Goal: Information Seeking & Learning: Learn about a topic

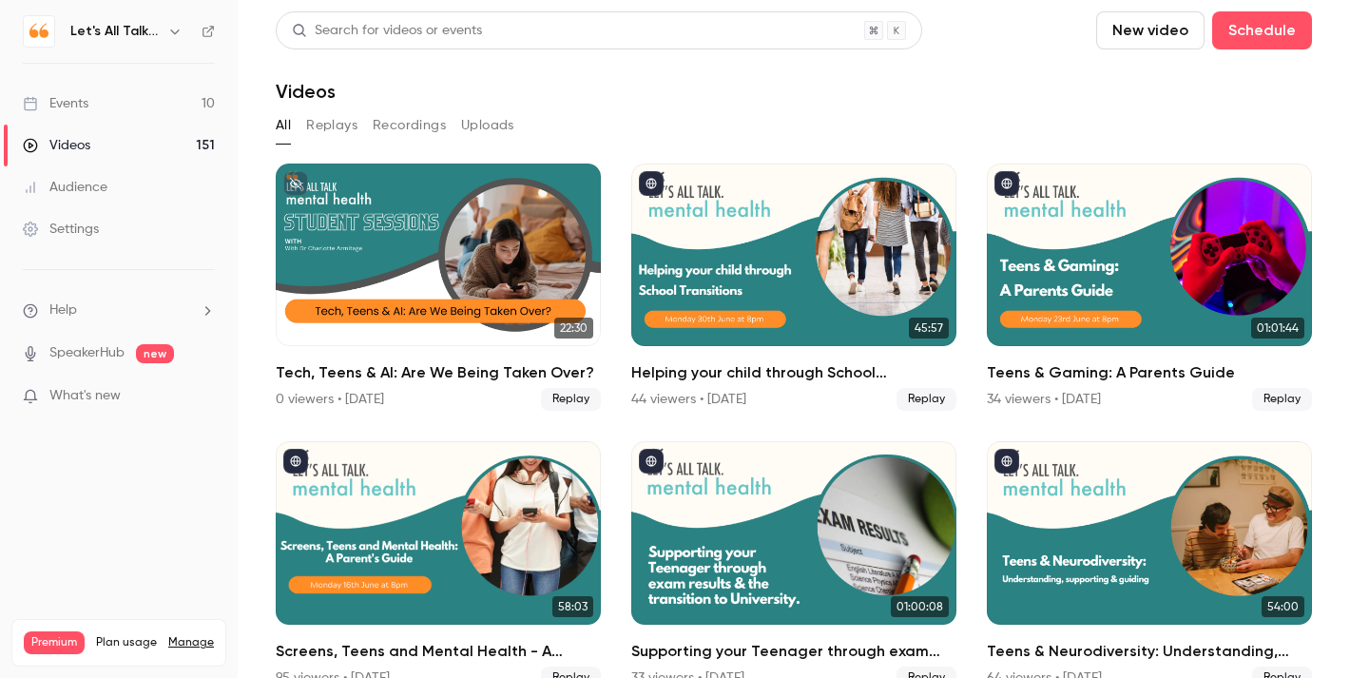
click at [77, 98] on div "Events" at bounding box center [56, 103] width 66 height 19
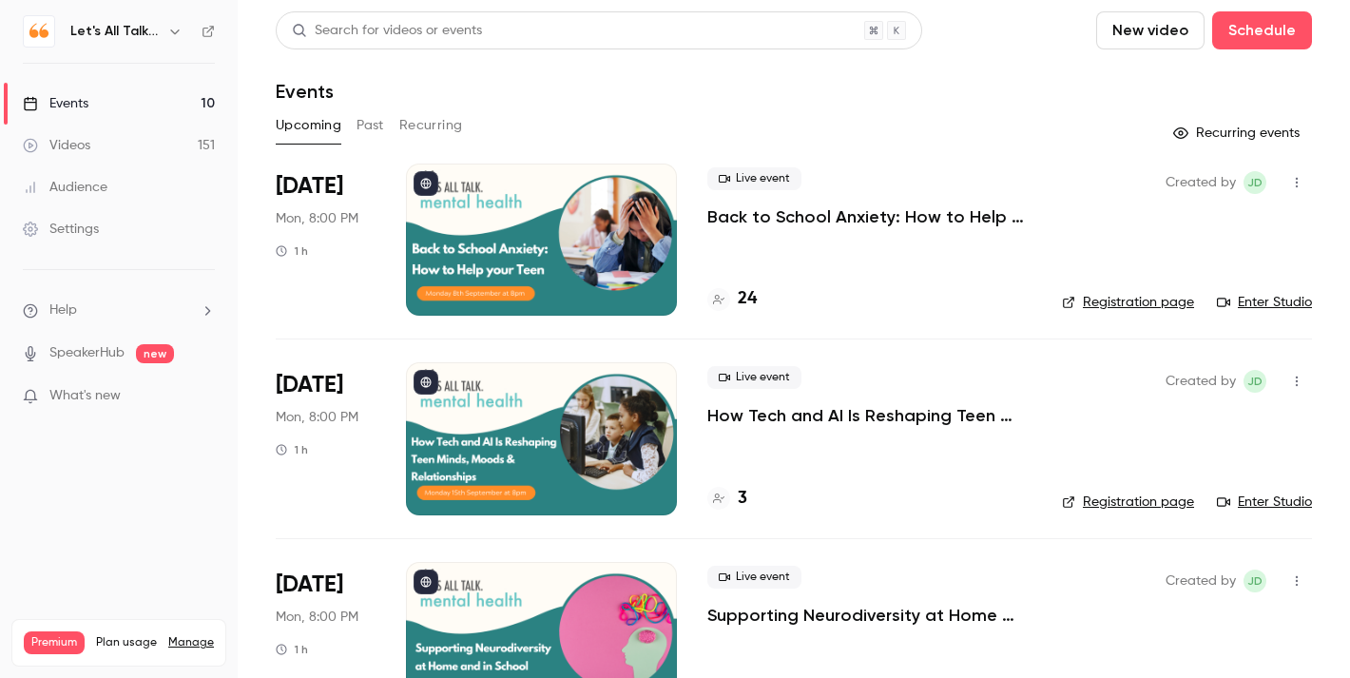
click at [479, 450] on div at bounding box center [541, 438] width 271 height 152
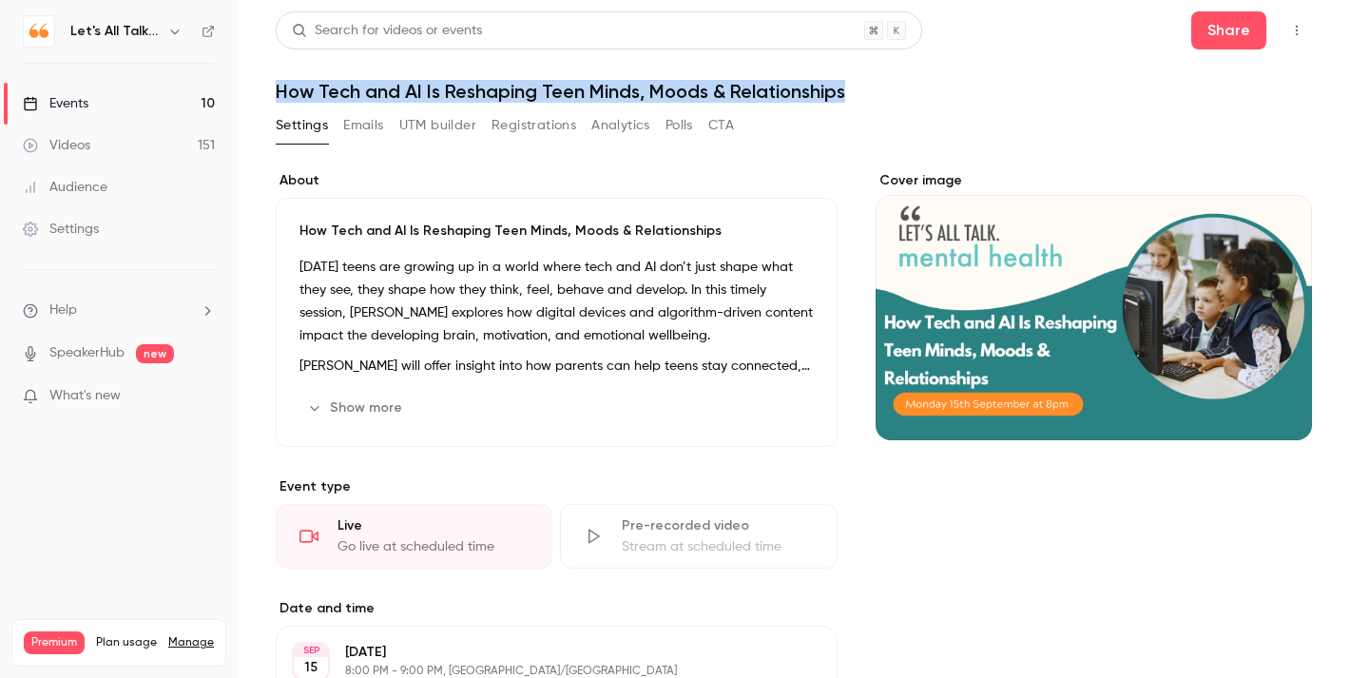
drag, startPoint x: 845, startPoint y: 95, endPoint x: 269, endPoint y: 96, distance: 575.9
click at [269, 96] on main "Search for videos or events Share How Tech and AI Is Reshaping Teen Minds, Mood…" at bounding box center [794, 339] width 1112 height 678
copy h1 "How Tech and AI Is Reshaping Teen Minds, Moods & Relationships"
click at [794, 92] on h1 "How Tech and AI Is Reshaping Teen Minds, Moods & Relationships" at bounding box center [794, 91] width 1036 height 23
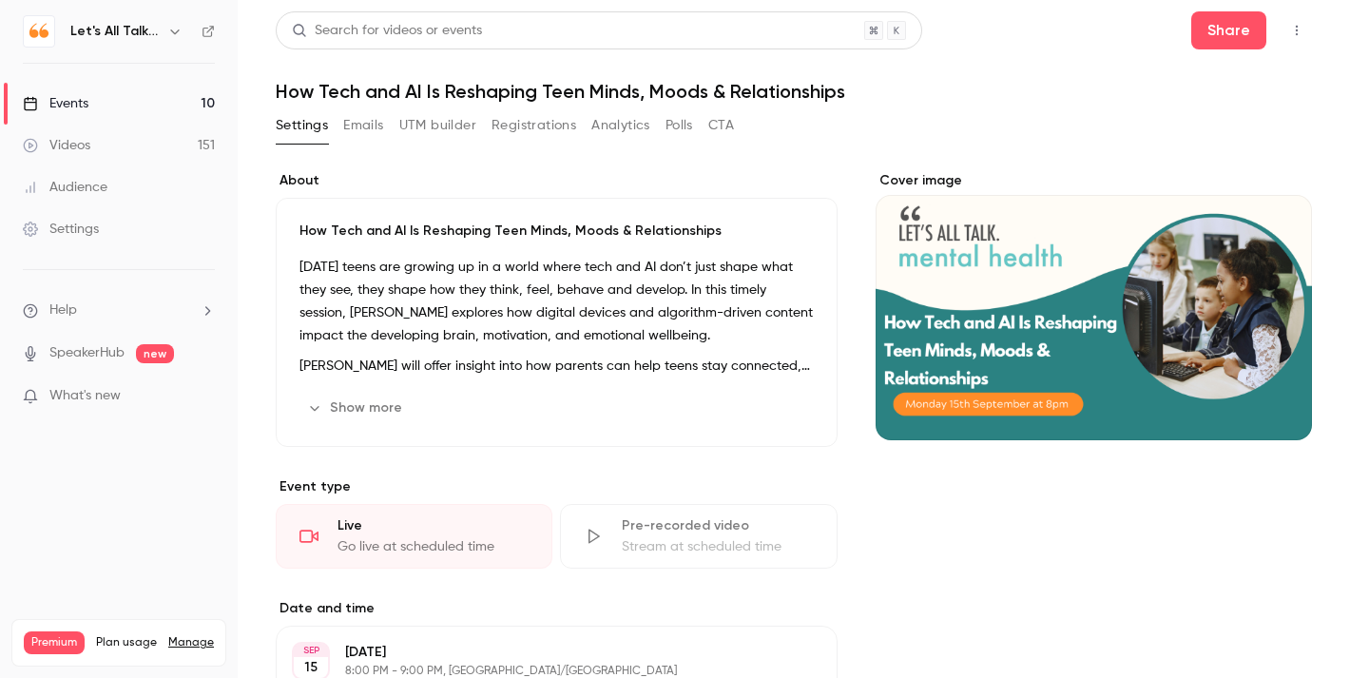
click at [62, 96] on div "Events" at bounding box center [56, 103] width 66 height 19
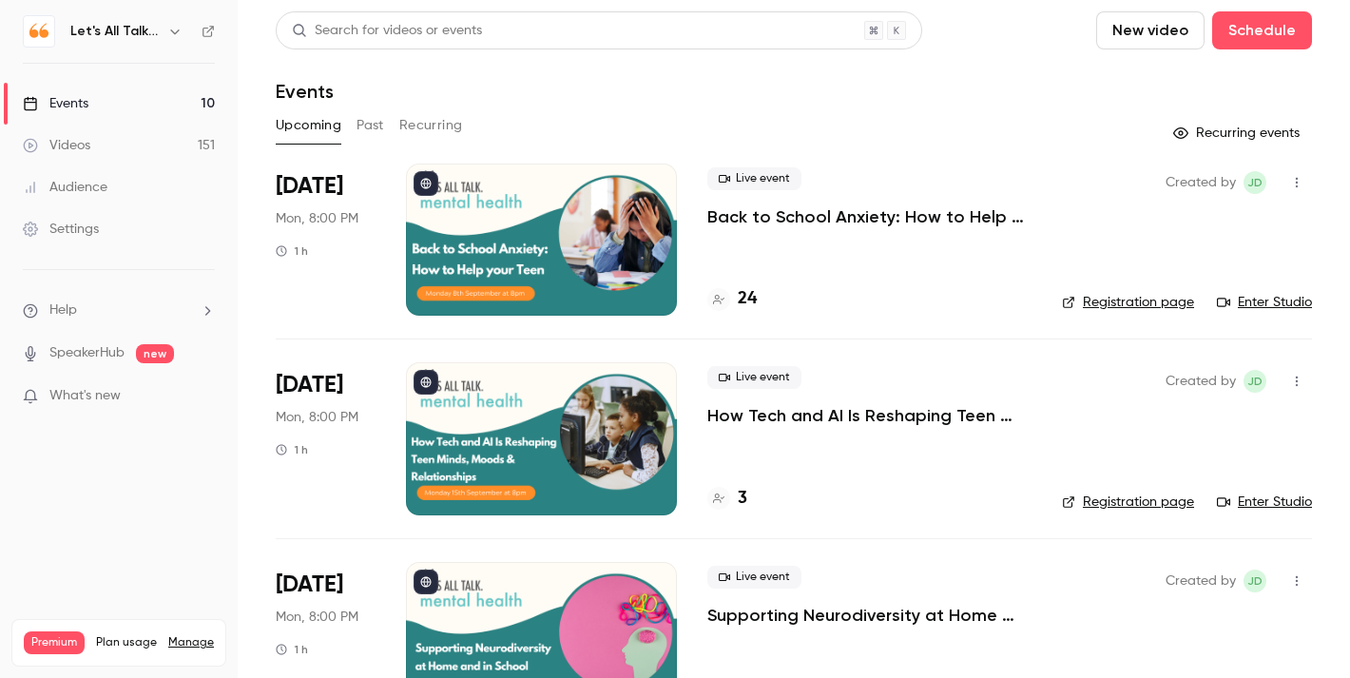
click at [96, 136] on link "Videos 151" at bounding box center [119, 145] width 238 height 42
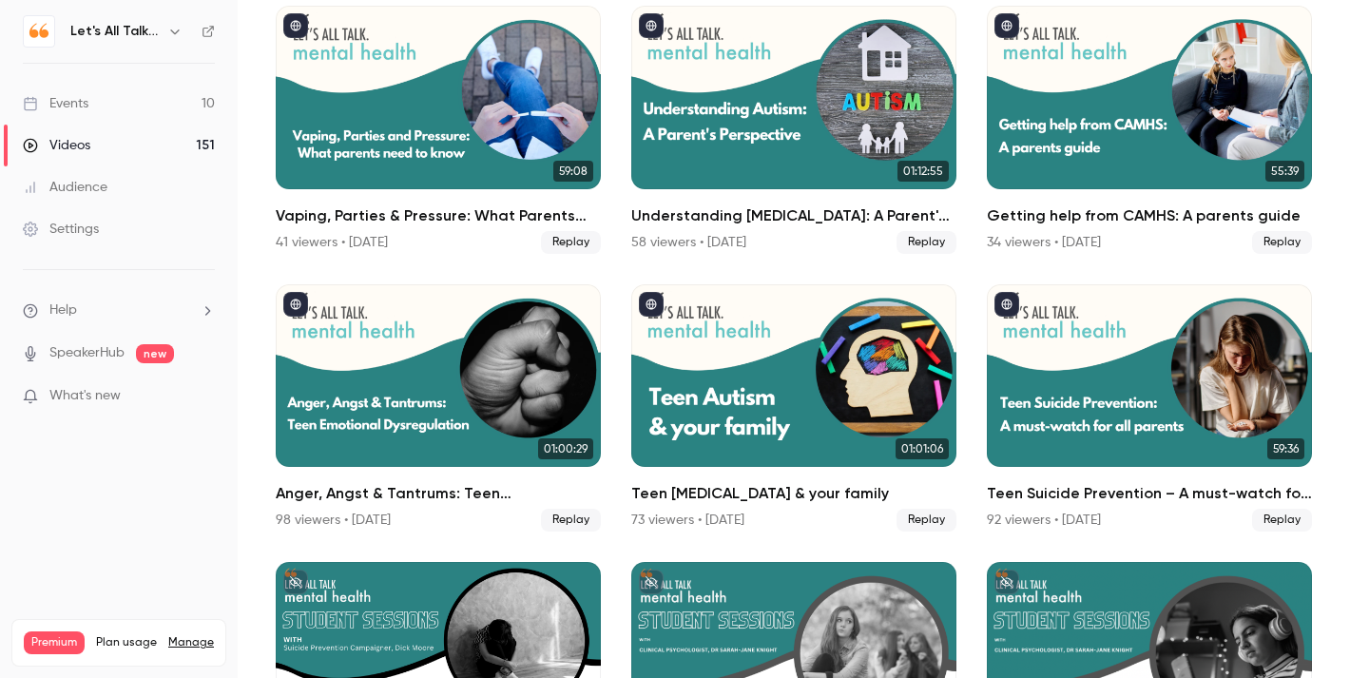
scroll to position [995, 0]
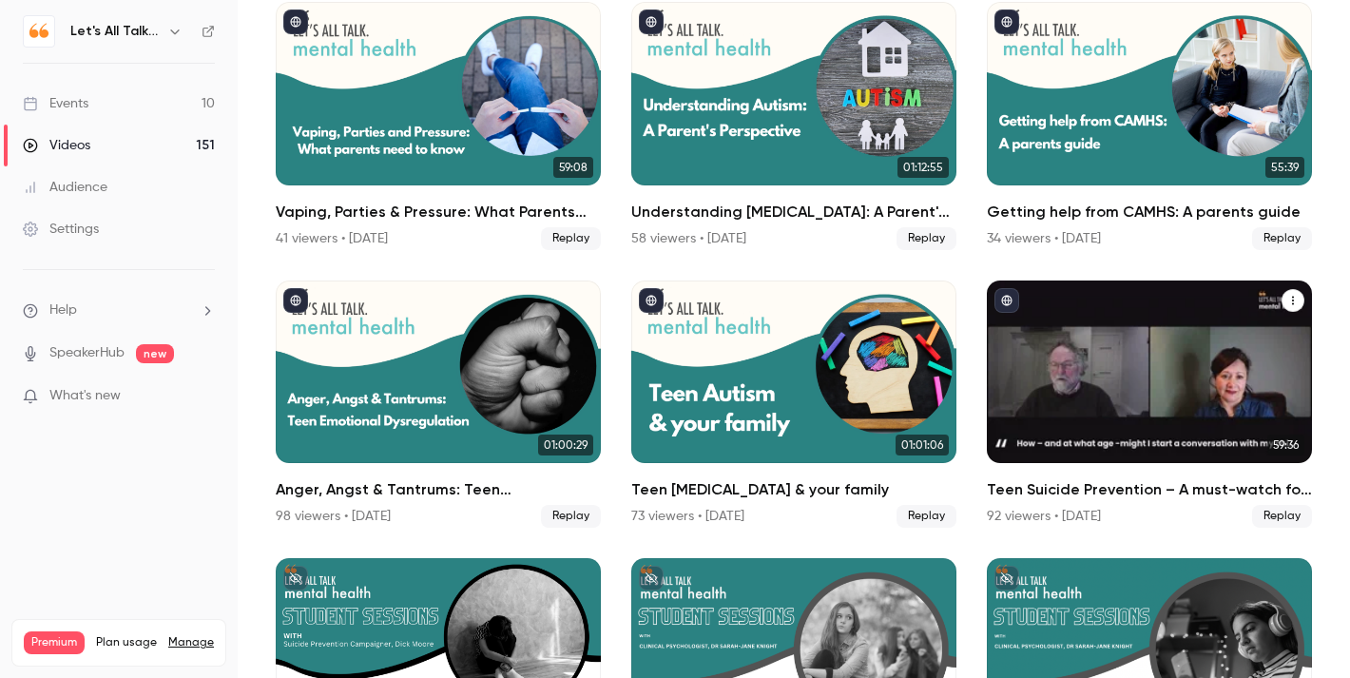
click at [1121, 409] on div "Teen Suicide Prevention – A must-watch for all parents" at bounding box center [1148, 371] width 325 height 182
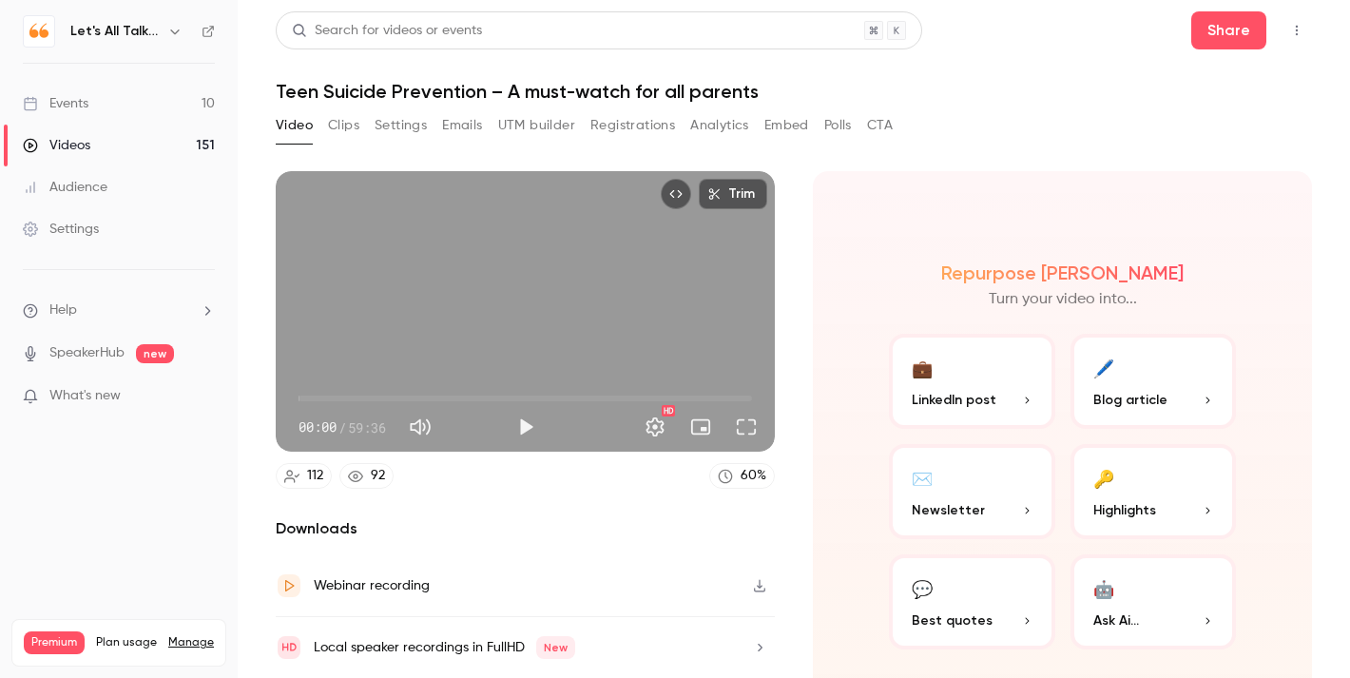
click at [951, 598] on button "💬 Best quotes" at bounding box center [972, 601] width 166 height 95
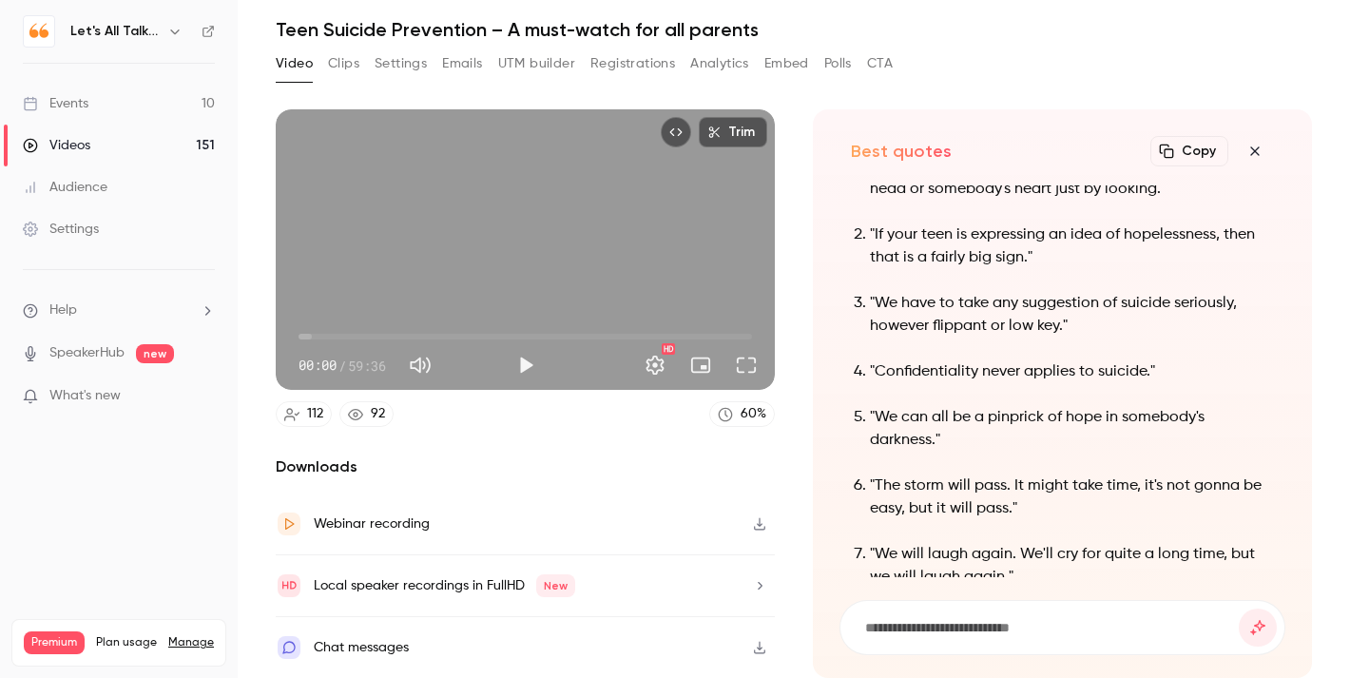
scroll to position [-55, 0]
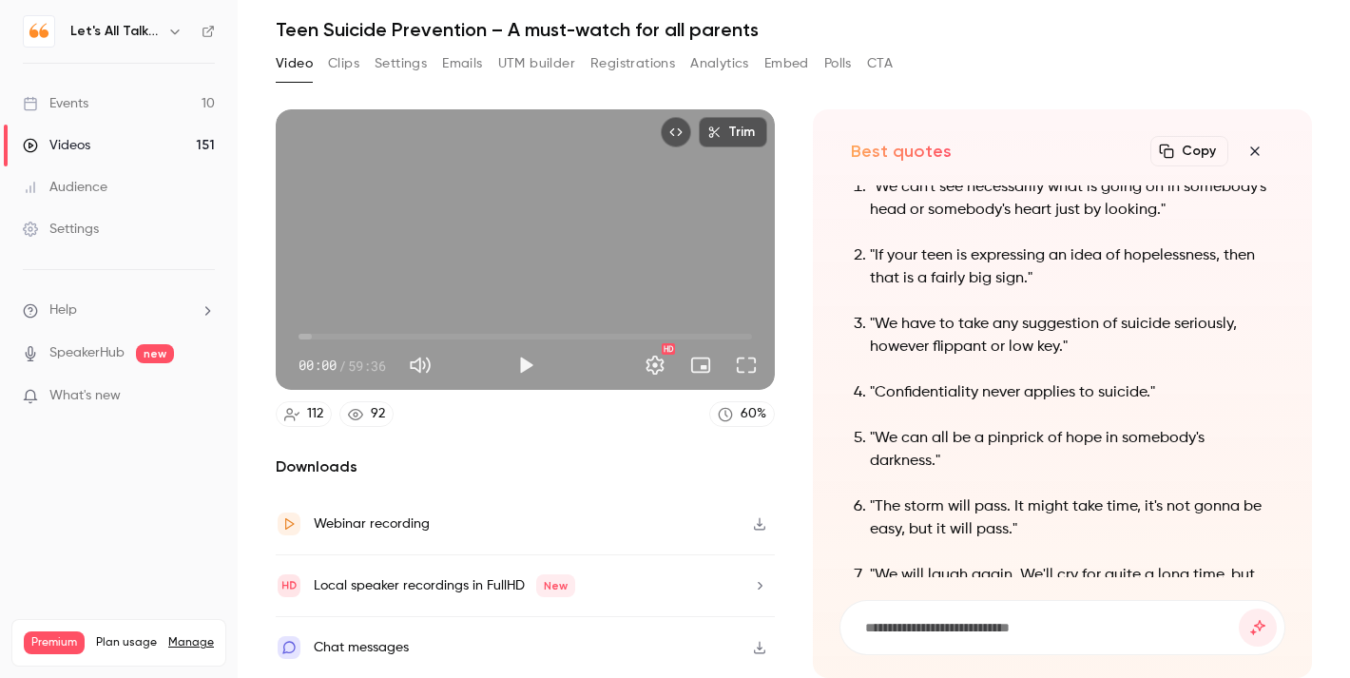
click at [355, 72] on button "Clips" at bounding box center [343, 63] width 31 height 30
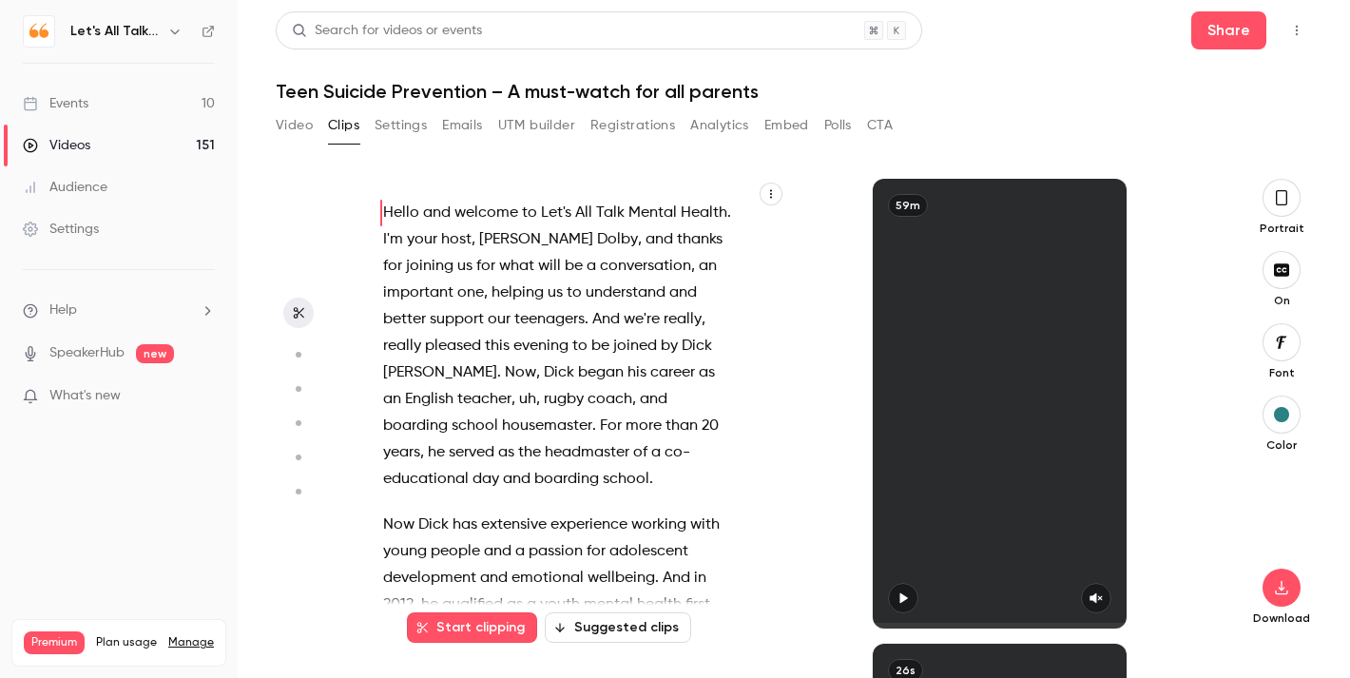
click at [622, 636] on button "Suggested clips" at bounding box center [618, 627] width 146 height 30
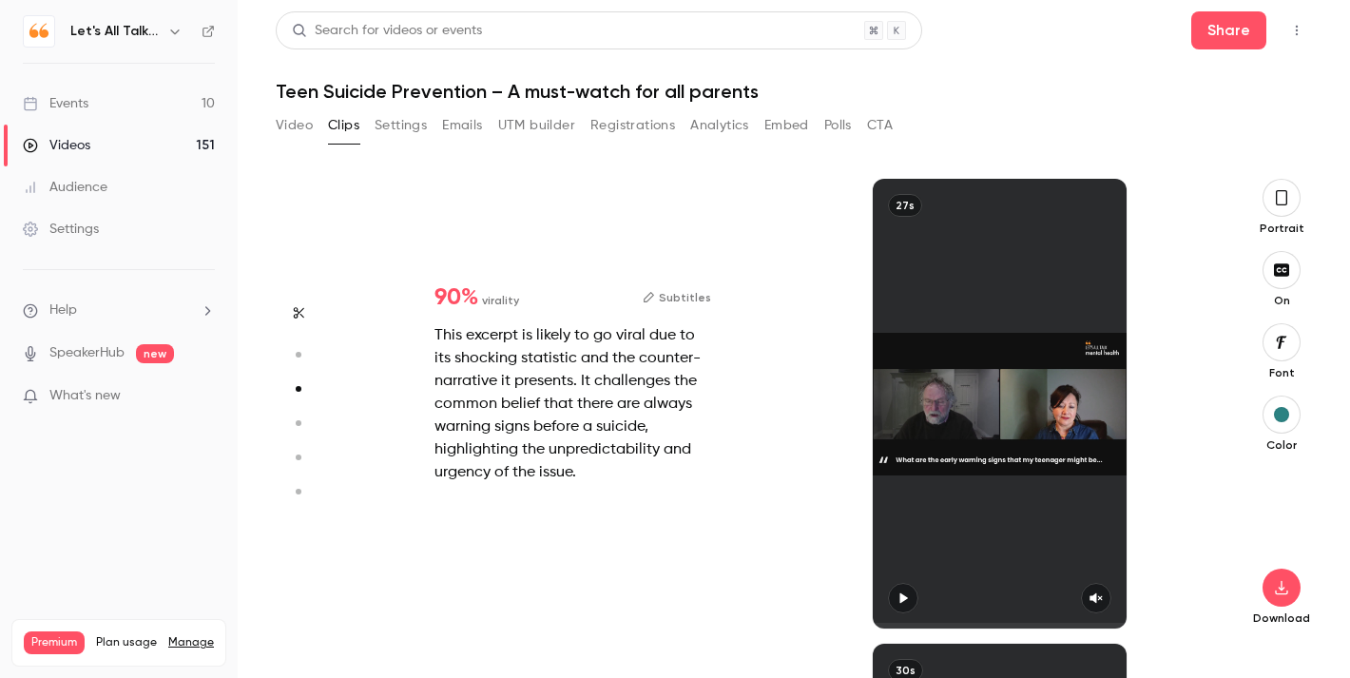
scroll to position [929, 0]
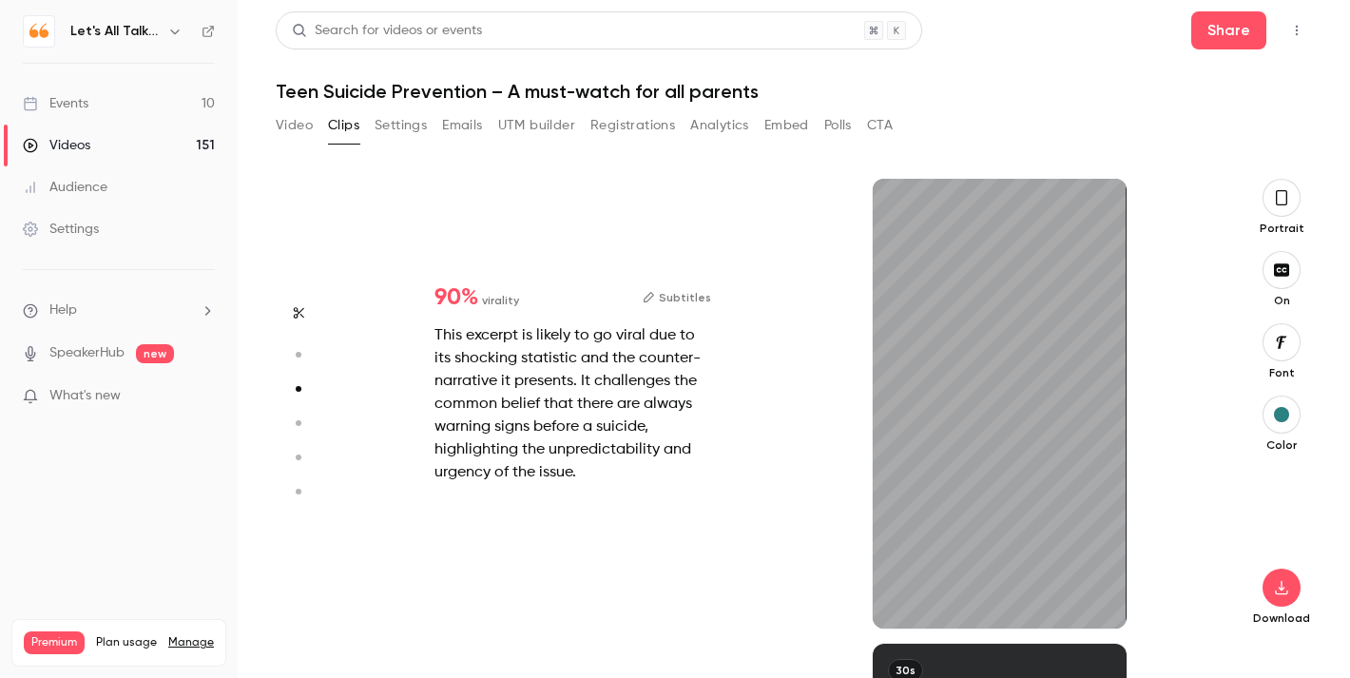
type input "*"
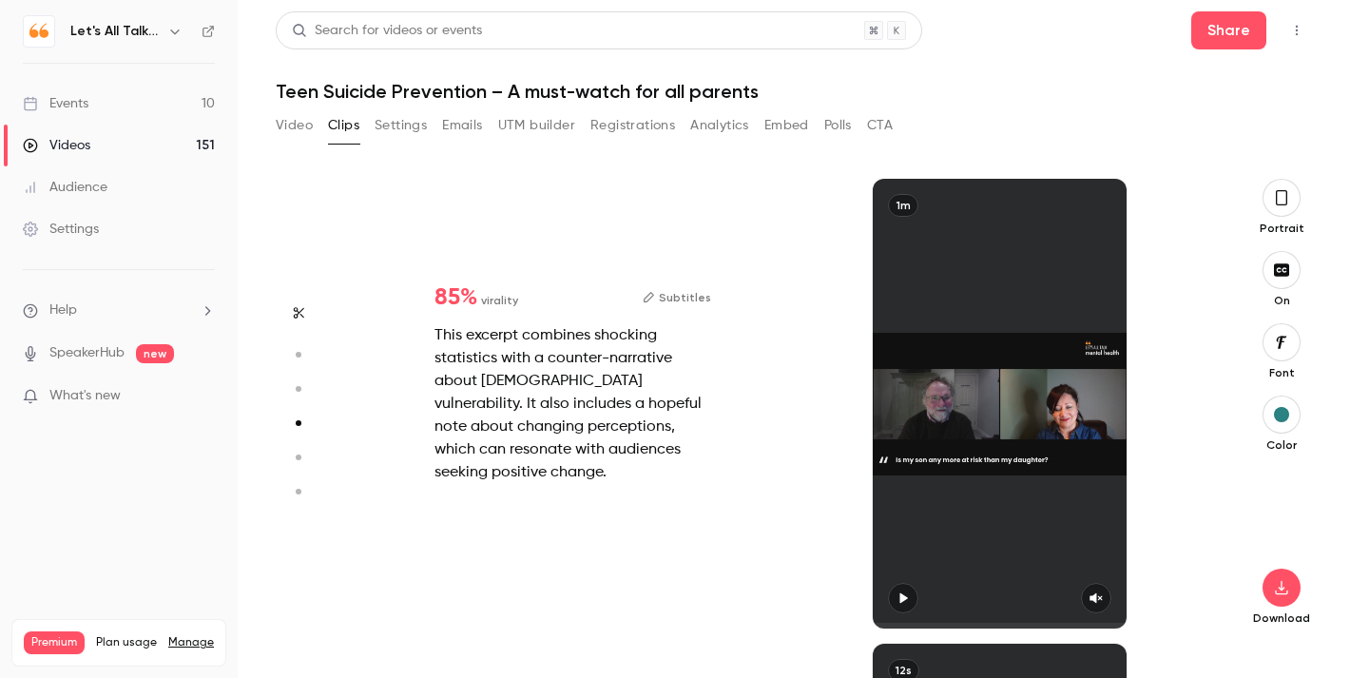
type input "*"
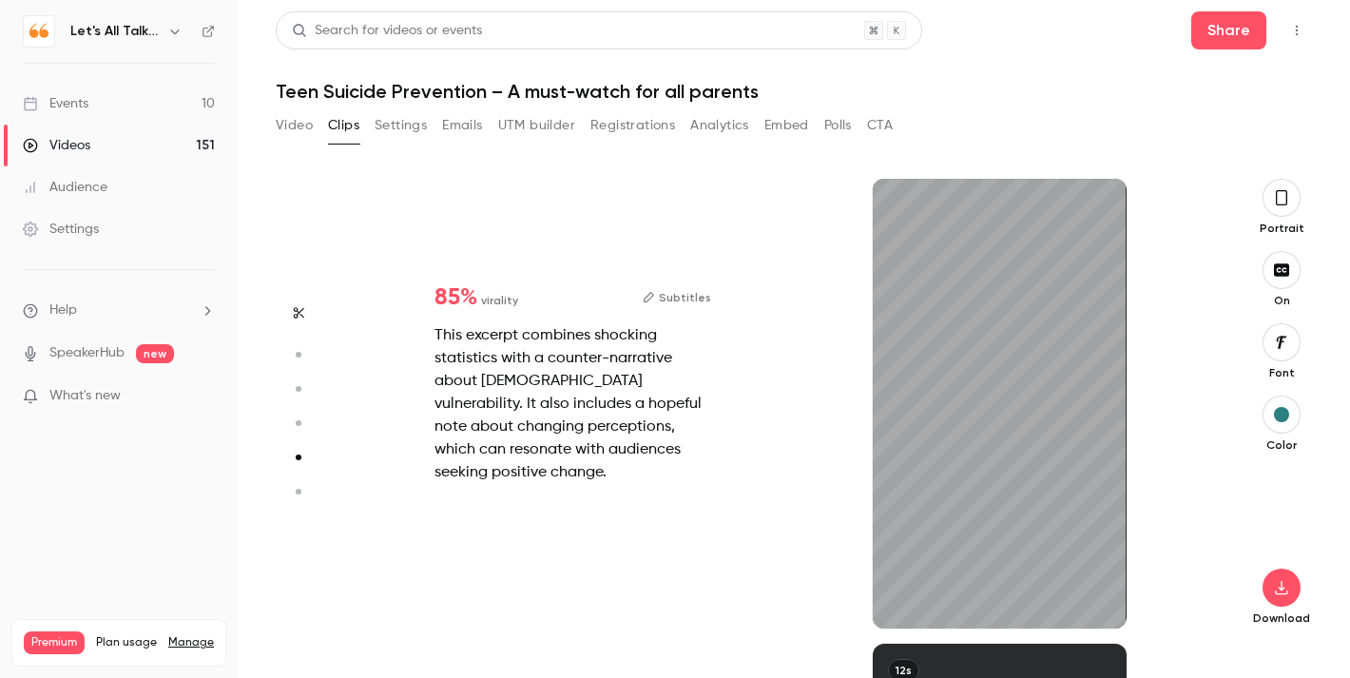
scroll to position [1859, 0]
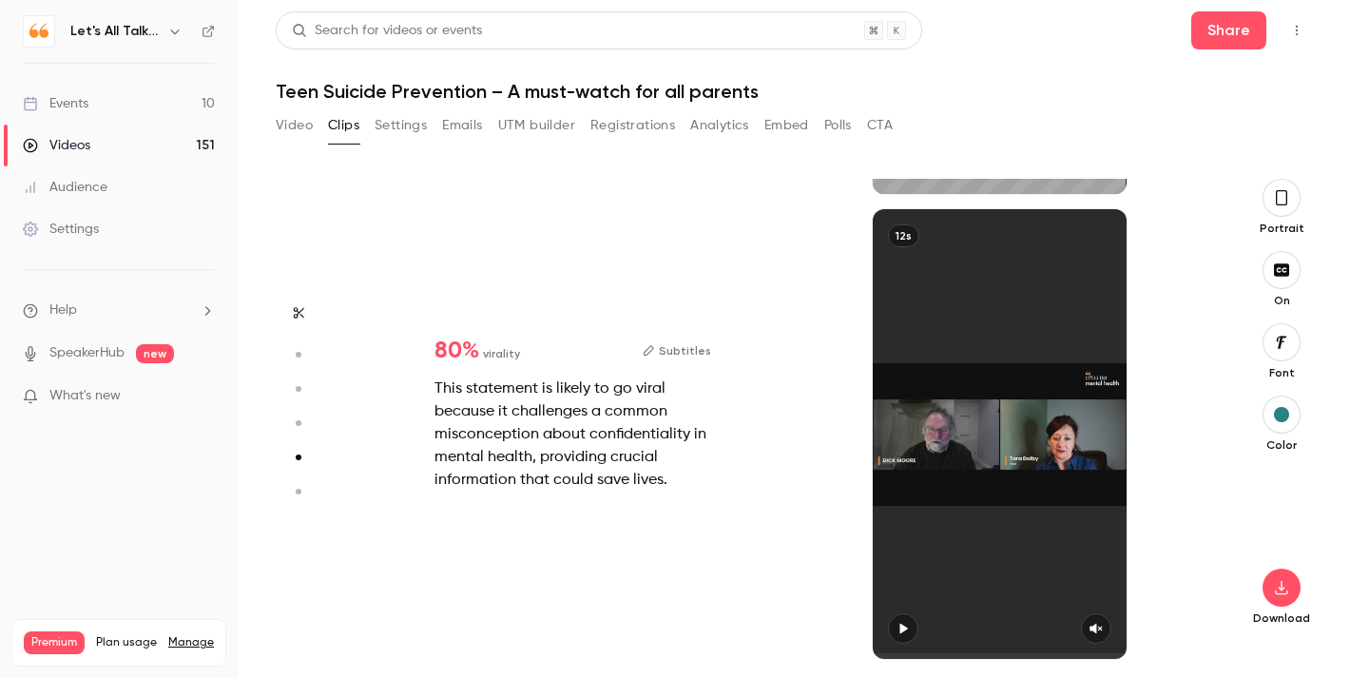
type input "*"
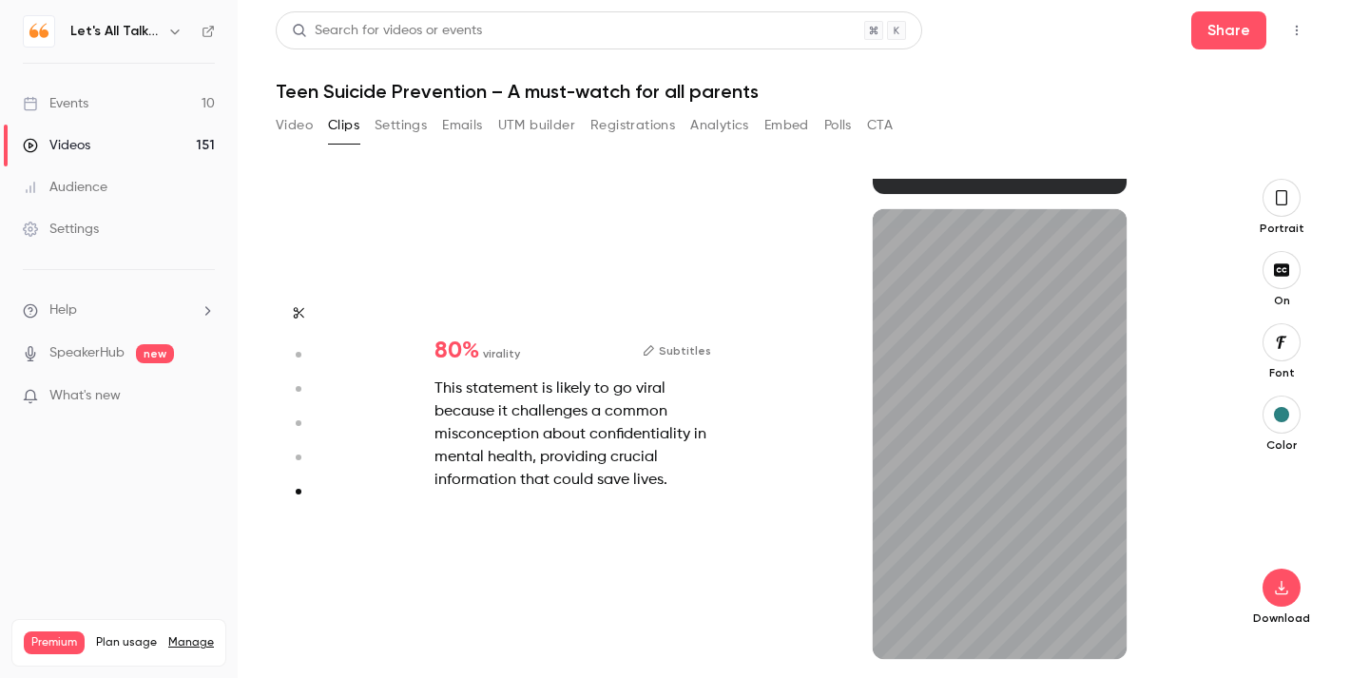
scroll to position [2293, 0]
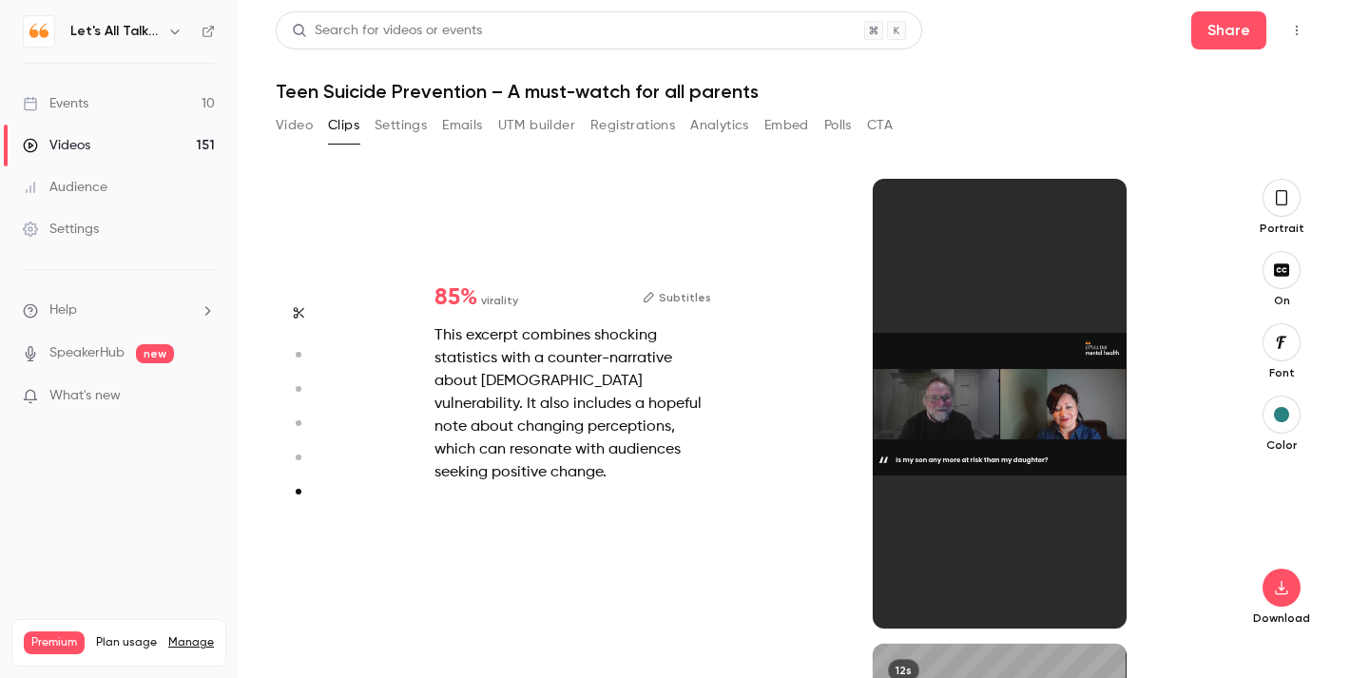
type input "*"
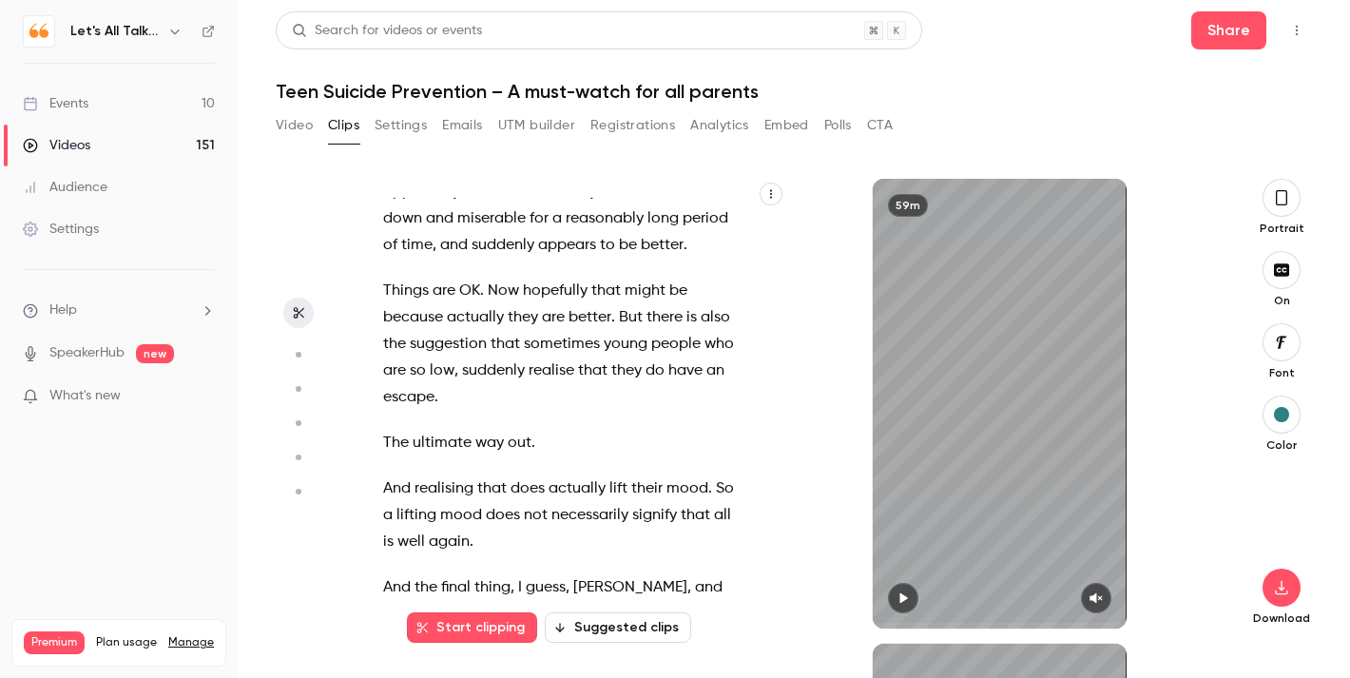
scroll to position [2385, 0]
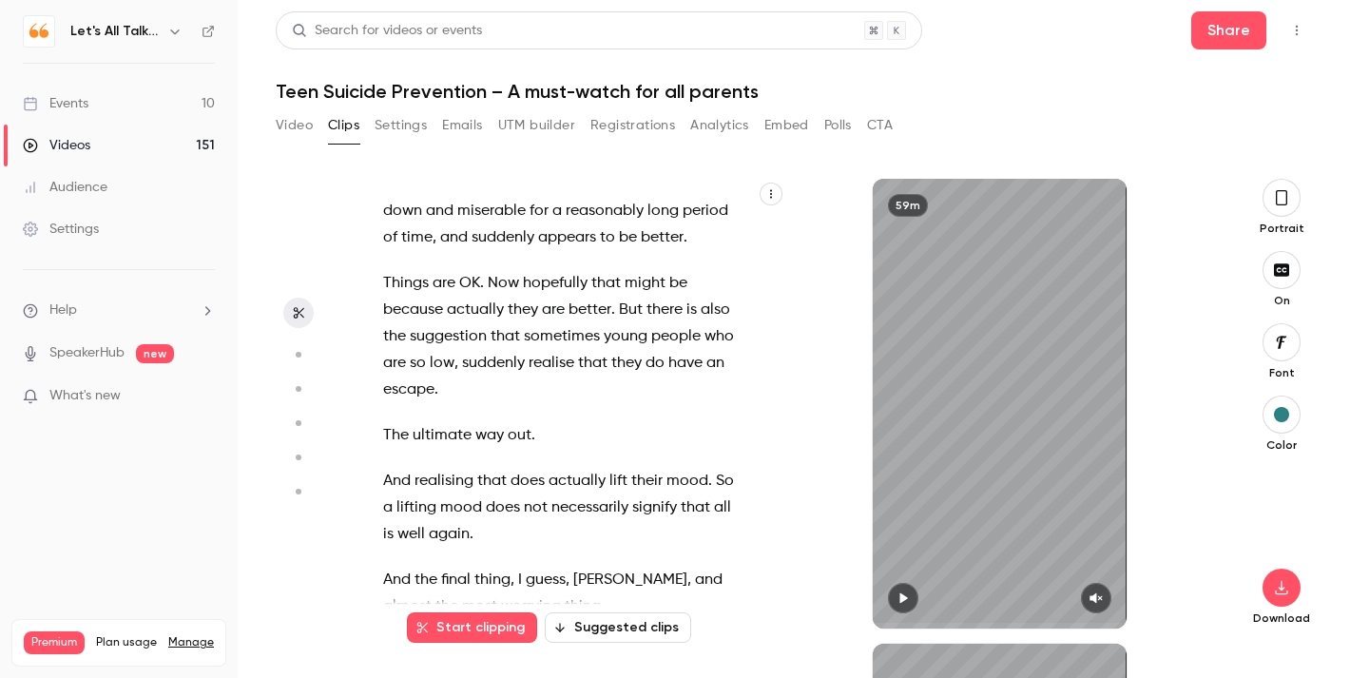
click at [293, 127] on button "Video" at bounding box center [294, 125] width 37 height 30
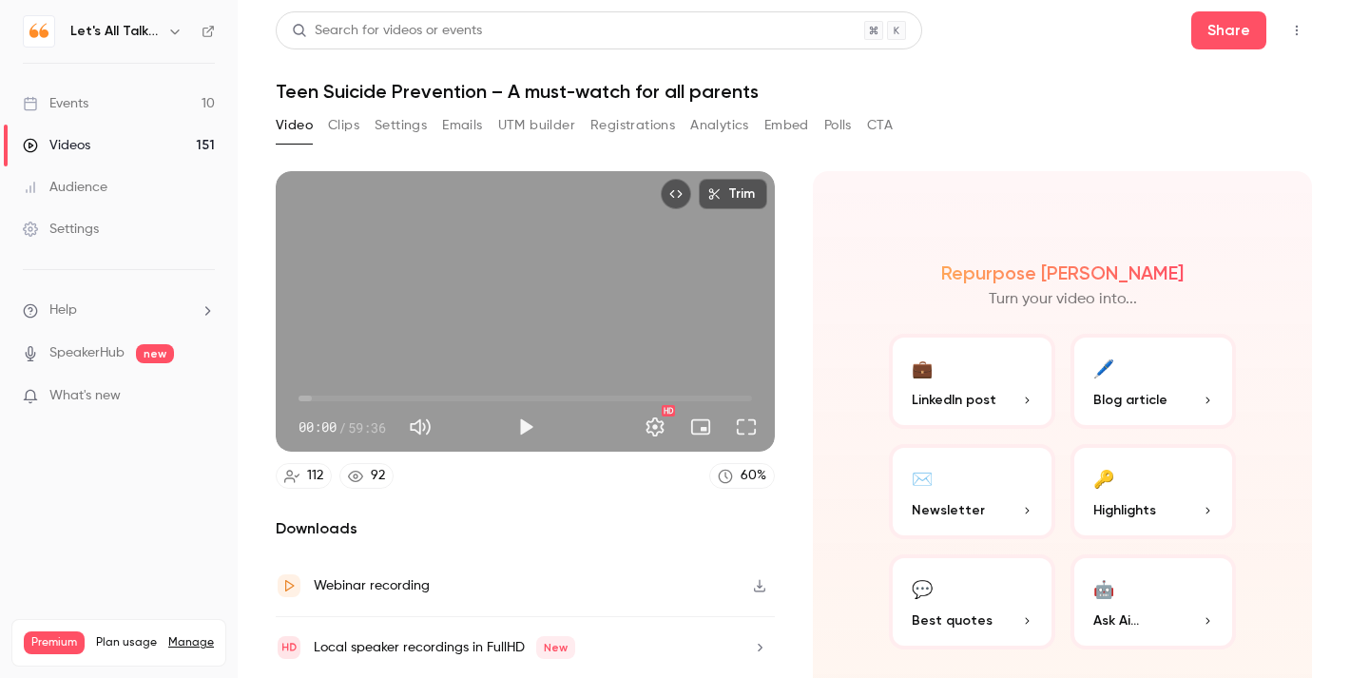
click at [1021, 398] on icon "button" at bounding box center [1026, 399] width 11 height 11
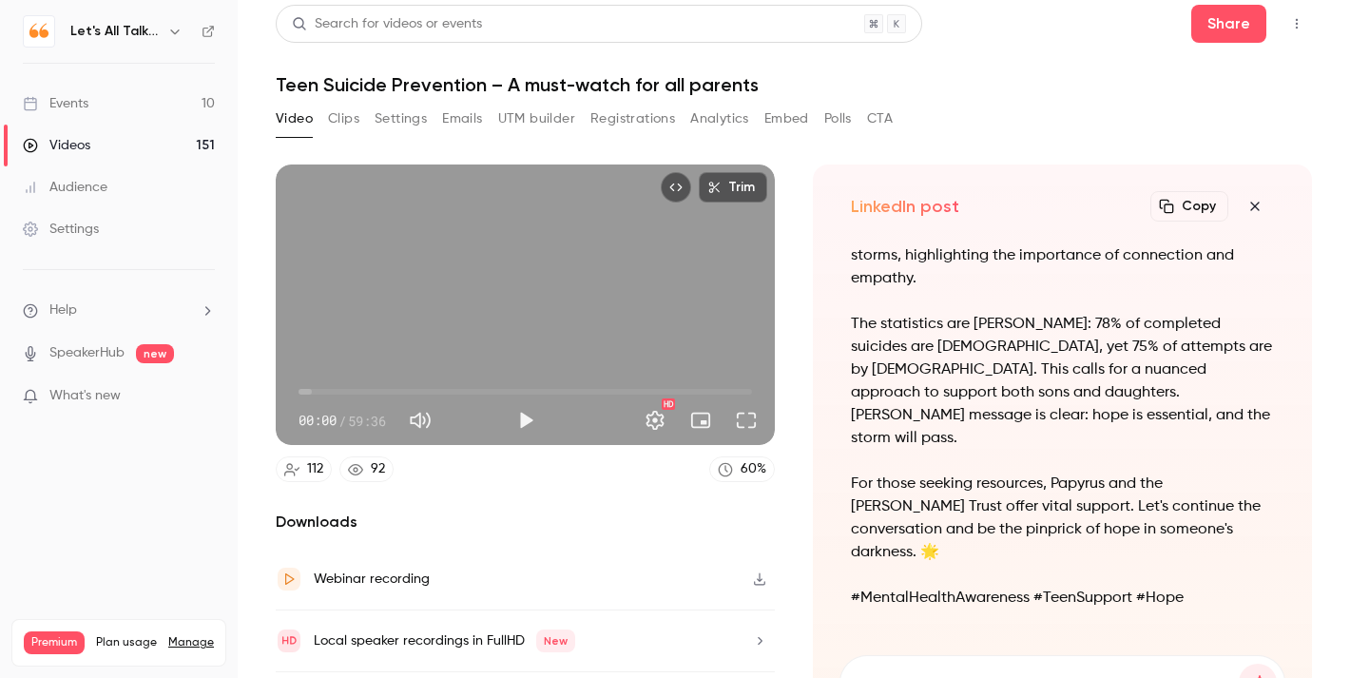
scroll to position [22, 0]
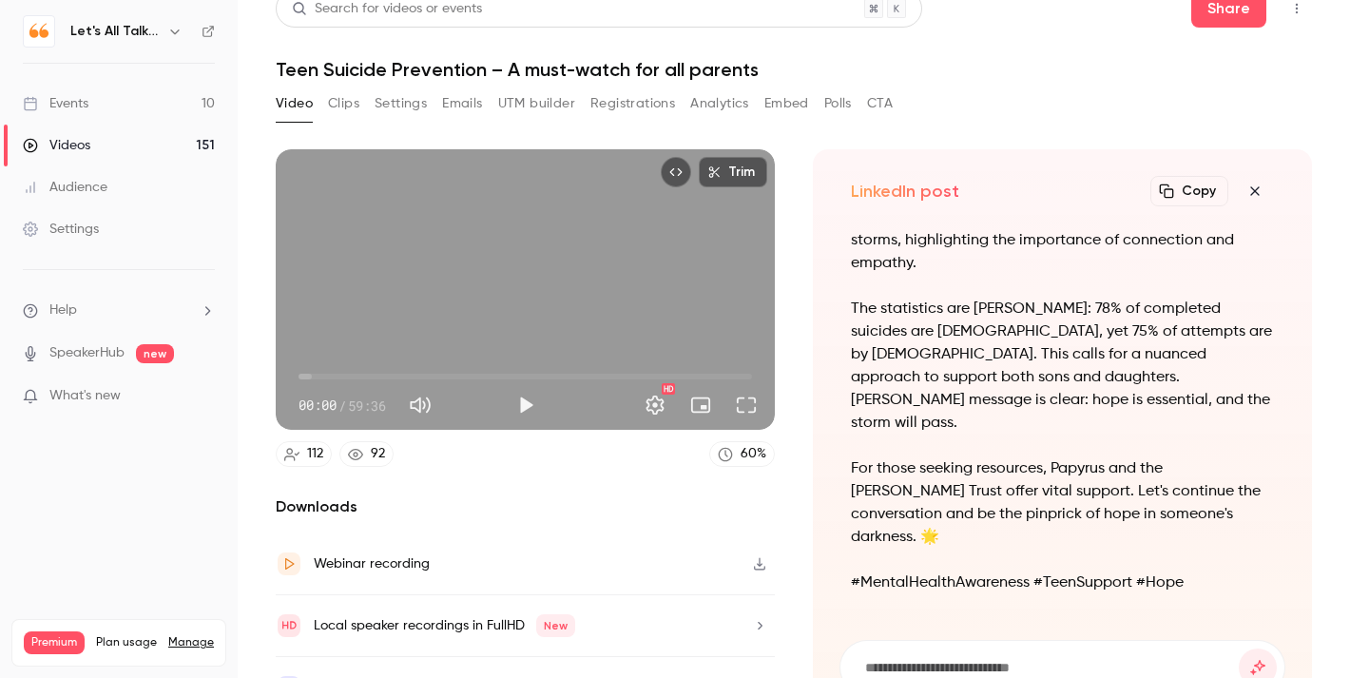
click at [400, 105] on button "Settings" at bounding box center [400, 103] width 52 height 30
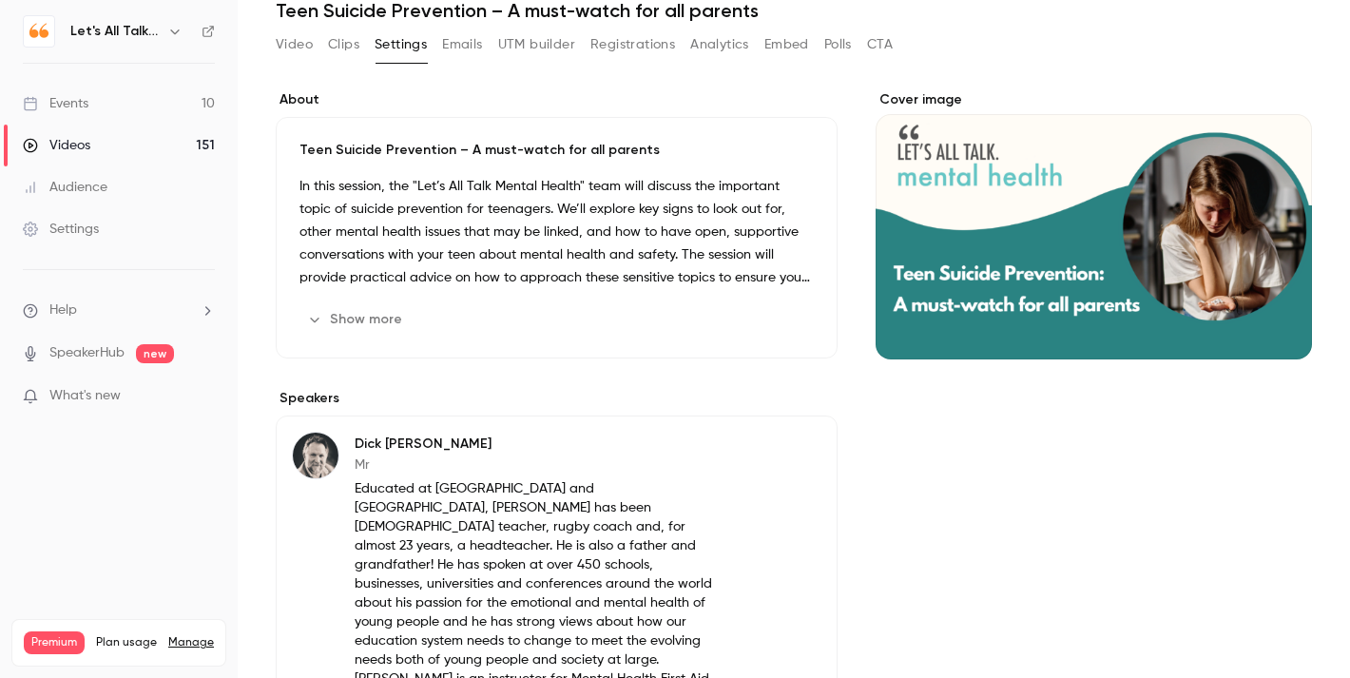
scroll to position [164, 0]
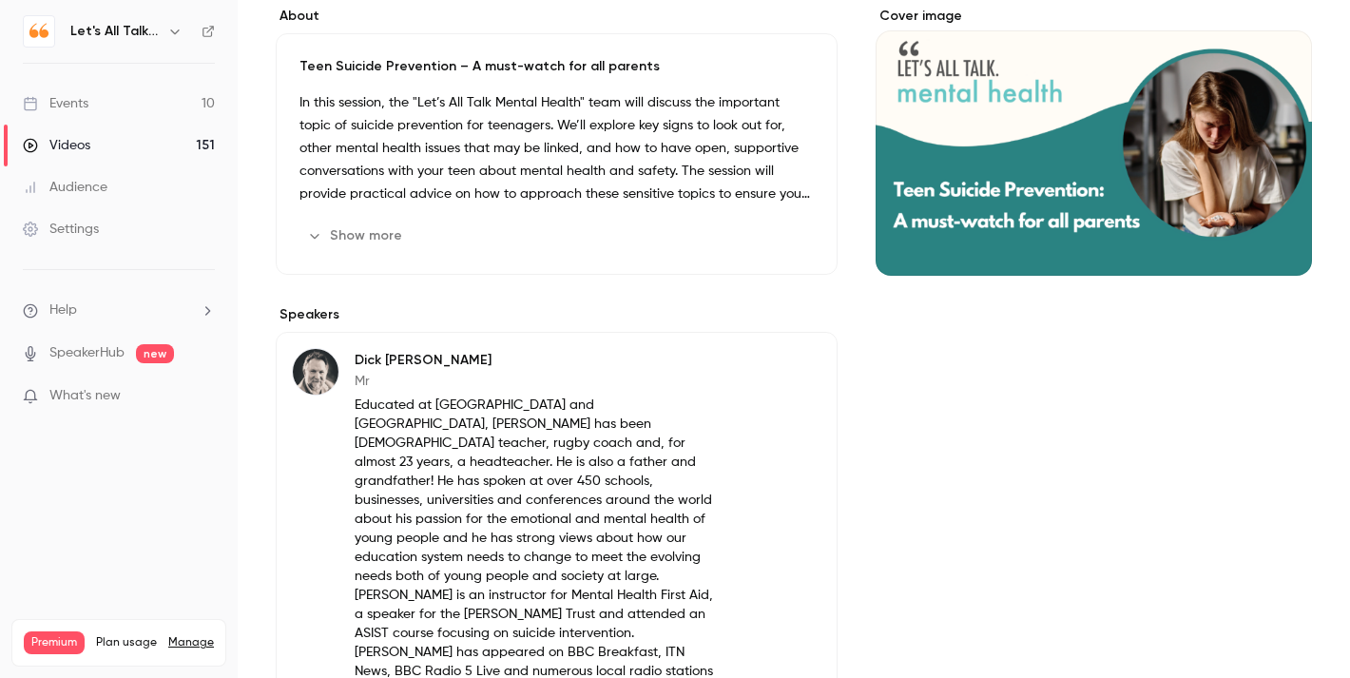
click at [100, 108] on link "Events 10" at bounding box center [119, 104] width 238 height 42
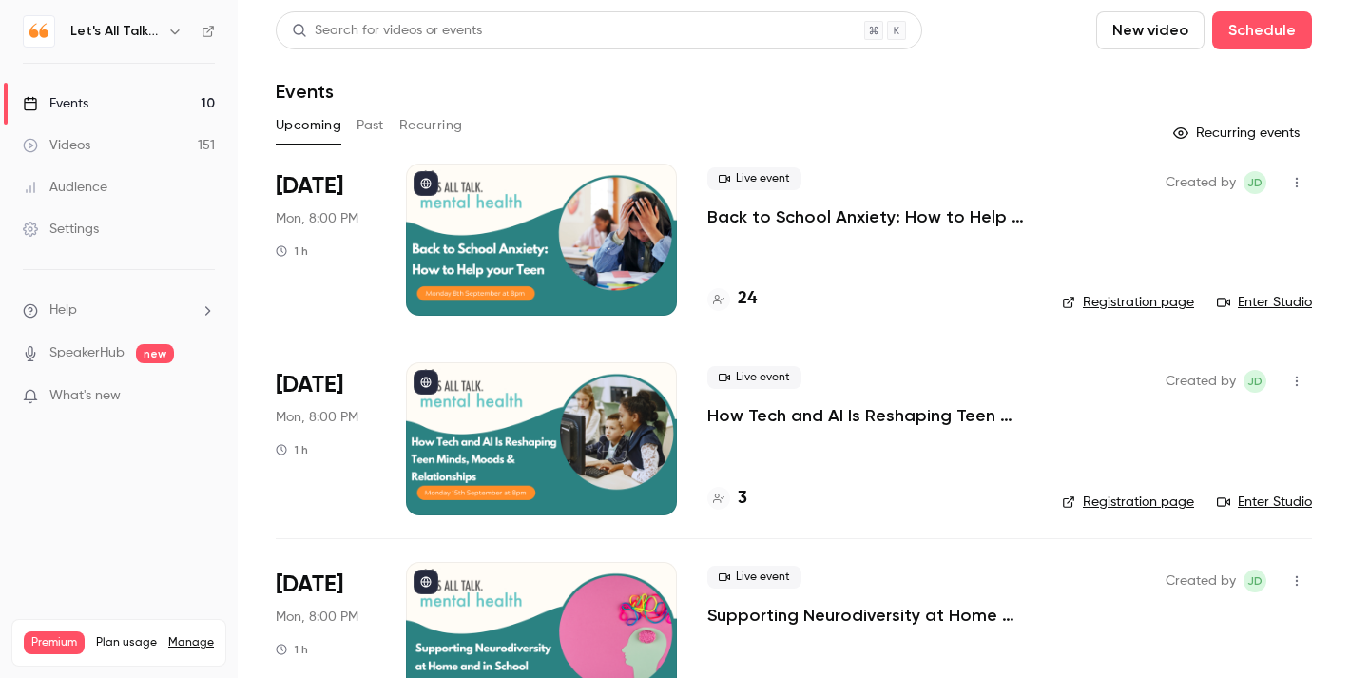
click at [607, 436] on div at bounding box center [541, 438] width 271 height 152
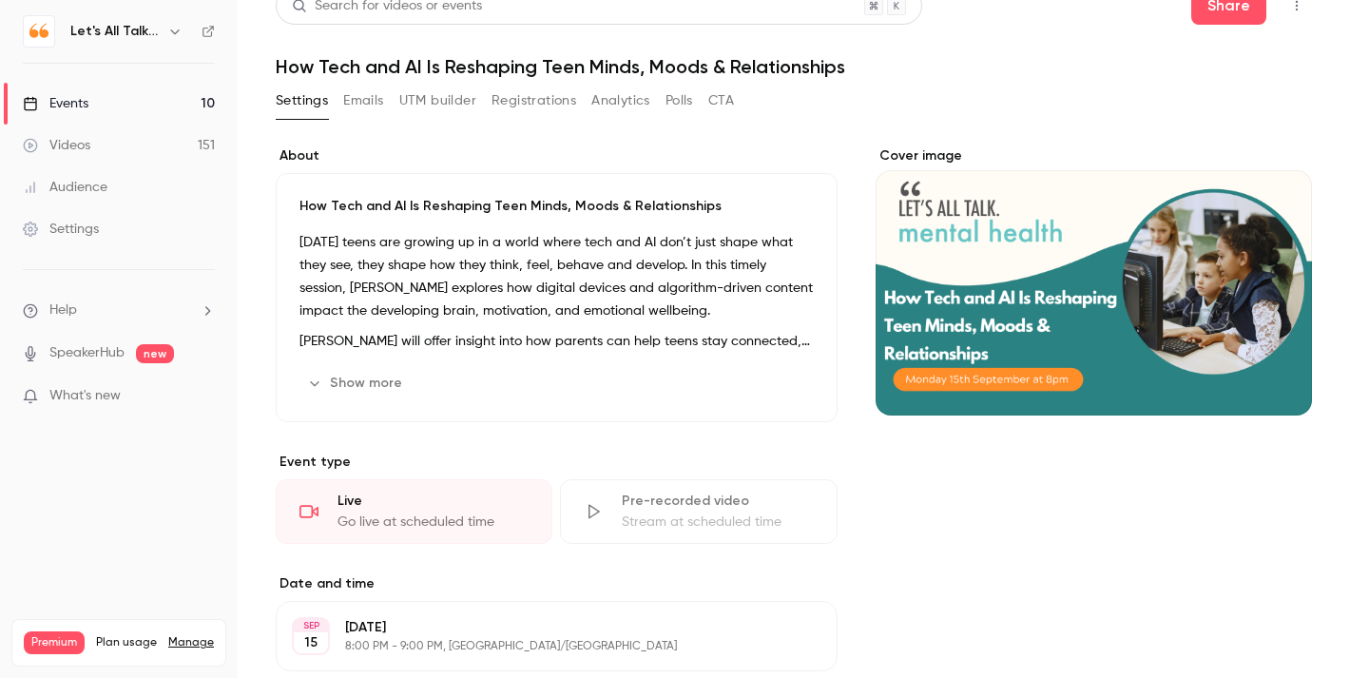
scroll to position [18, 0]
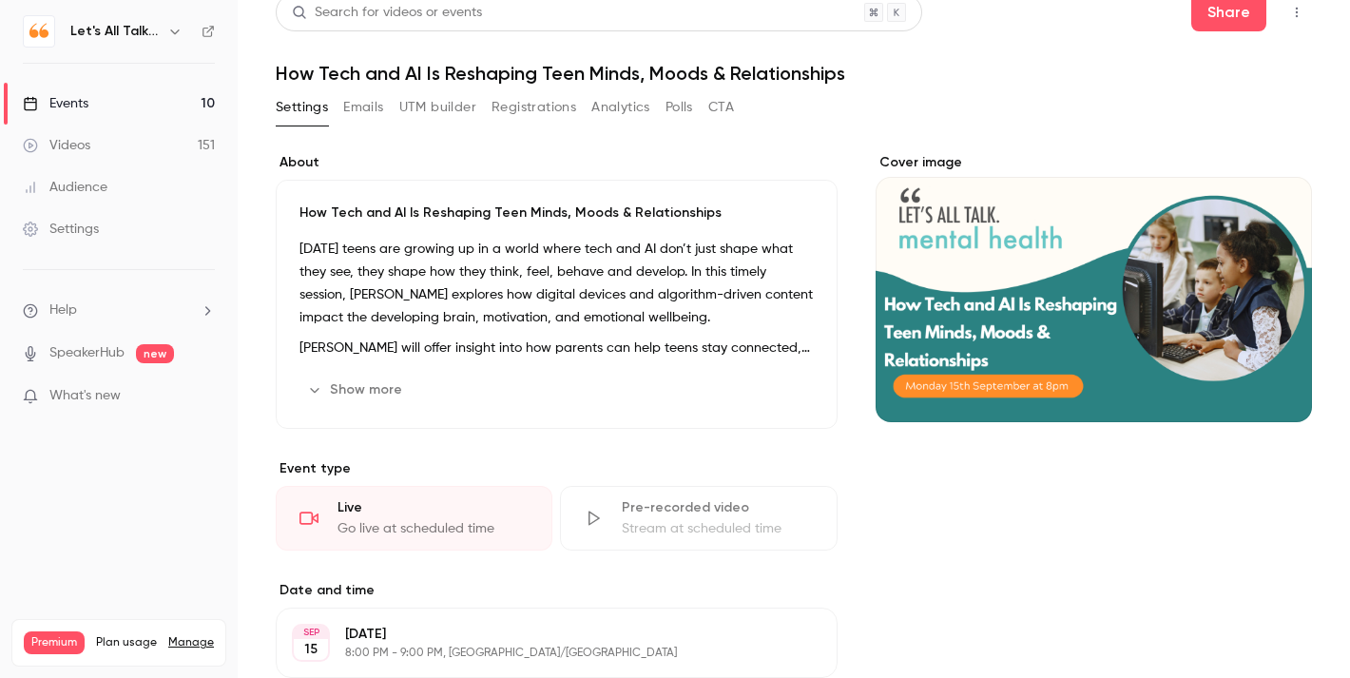
click at [386, 392] on button "Show more" at bounding box center [356, 389] width 114 height 30
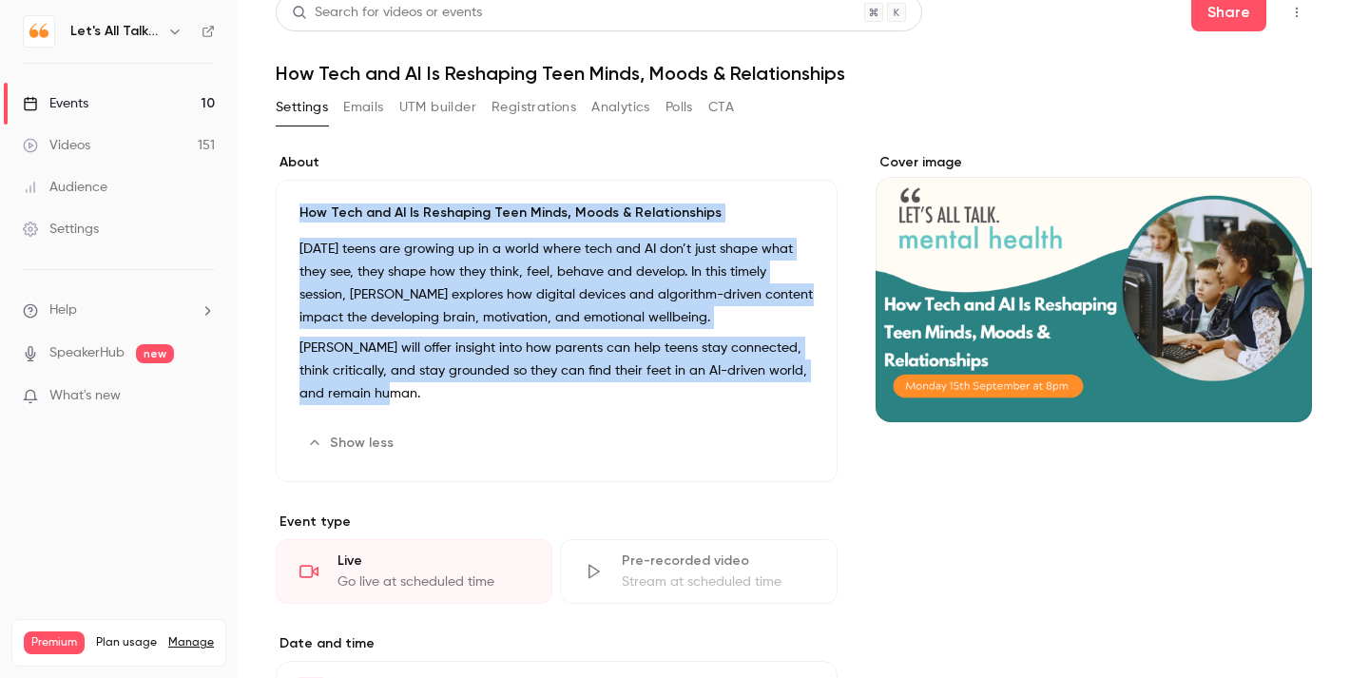
drag, startPoint x: 437, startPoint y: 396, endPoint x: 286, endPoint y: 206, distance: 242.8
click at [286, 204] on div "How Tech and AI Is Reshaping Teen Minds, Moods & Relationships [DATE] teens are…" at bounding box center [557, 331] width 562 height 302
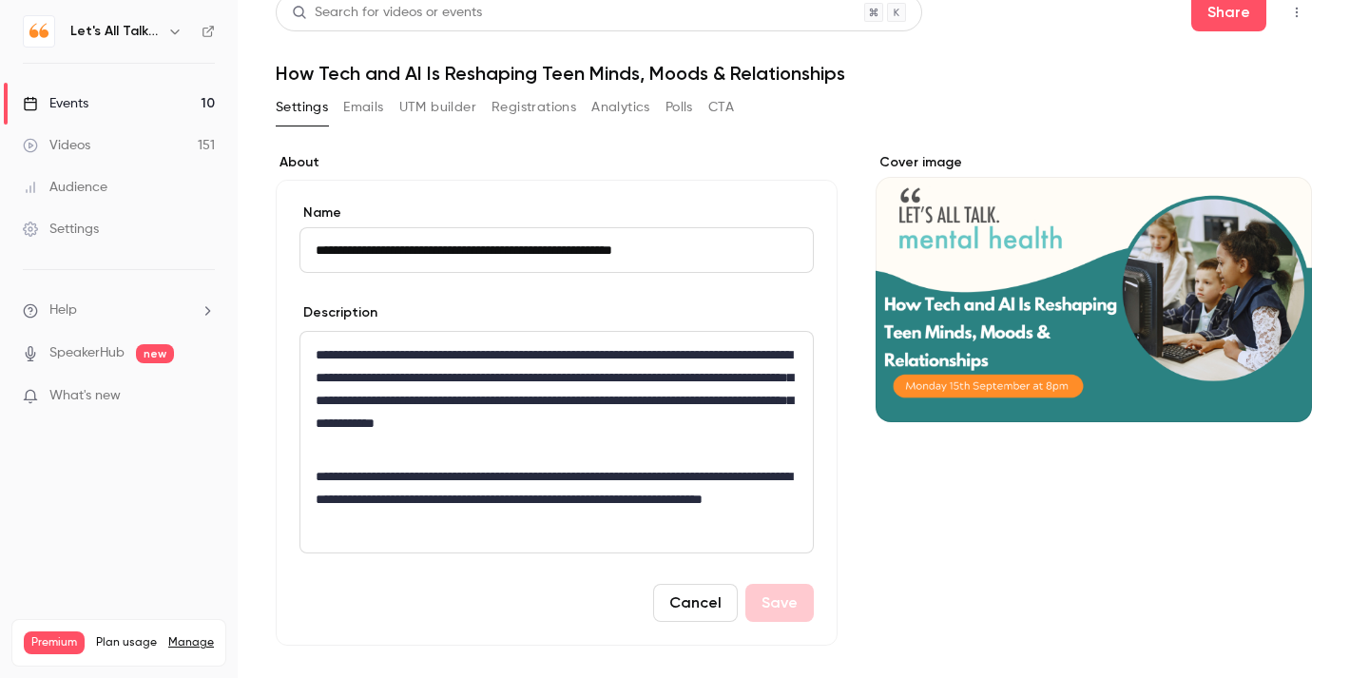
click at [603, 422] on p "**********" at bounding box center [557, 400] width 482 height 114
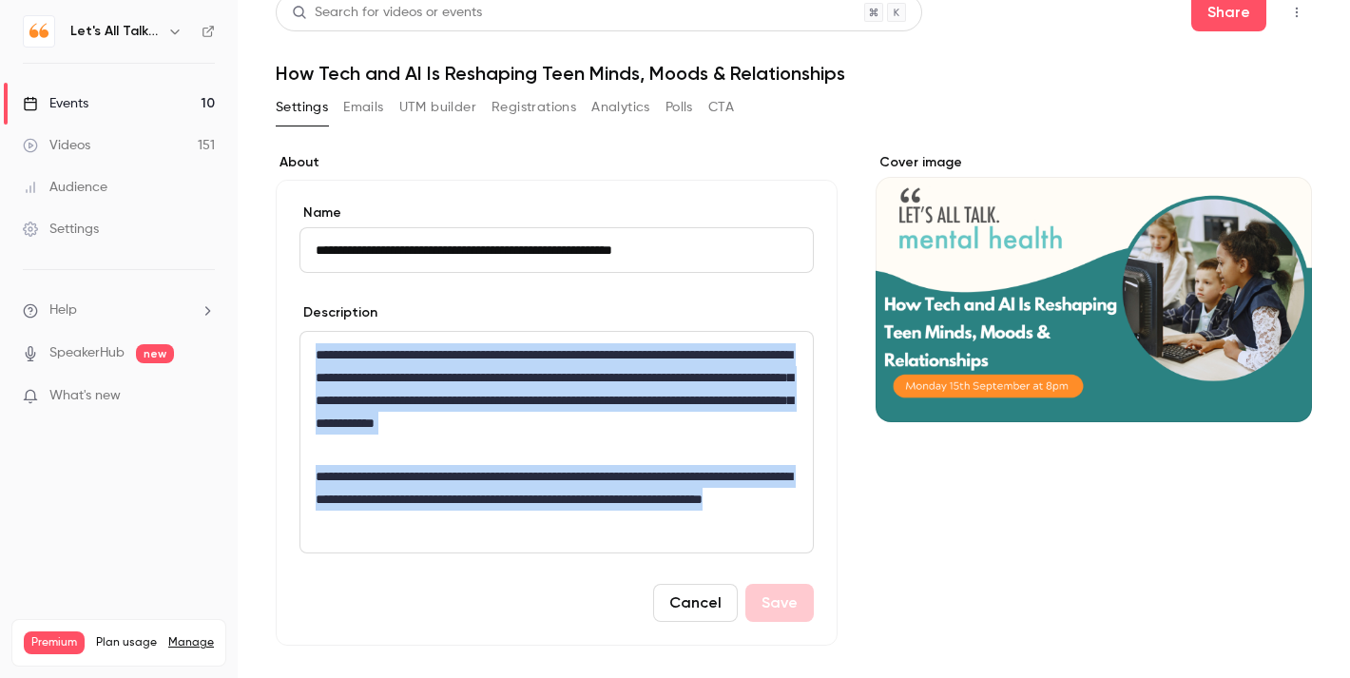
drag, startPoint x: 525, startPoint y: 524, endPoint x: 299, endPoint y: 358, distance: 279.4
click at [299, 358] on div "**********" at bounding box center [556, 442] width 514 height 222
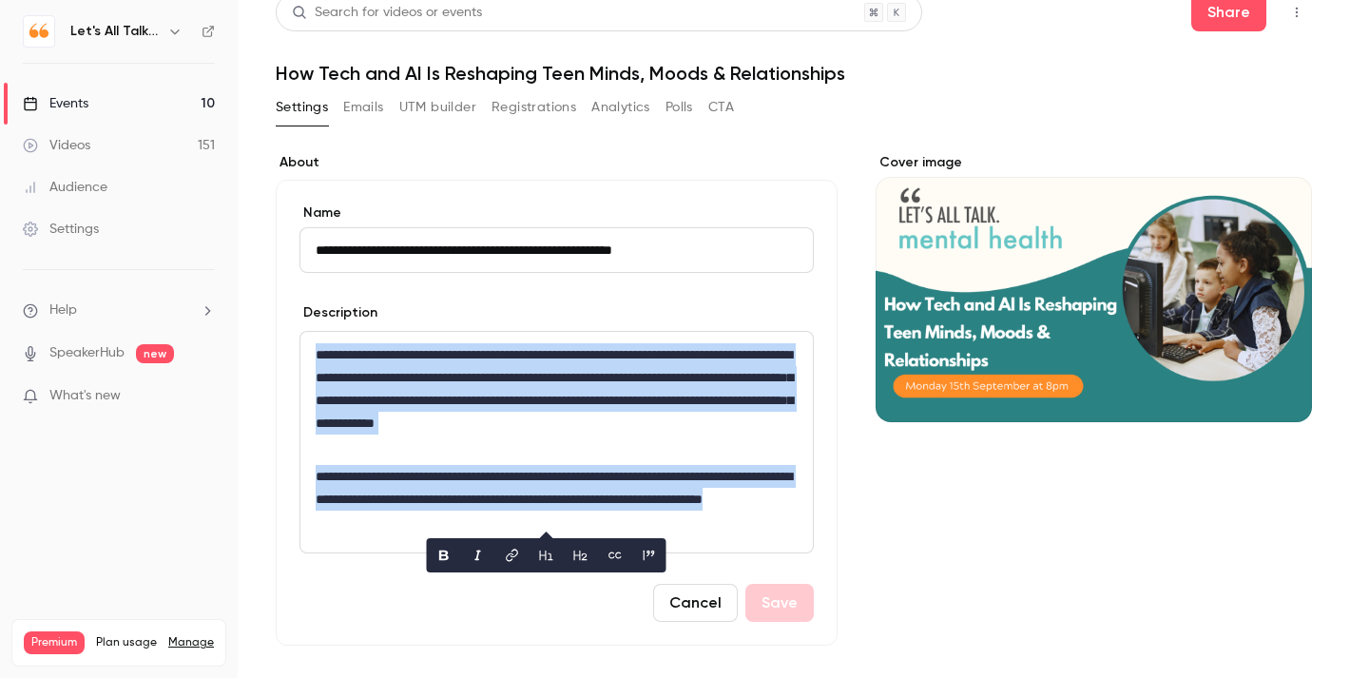
copy div "**********"
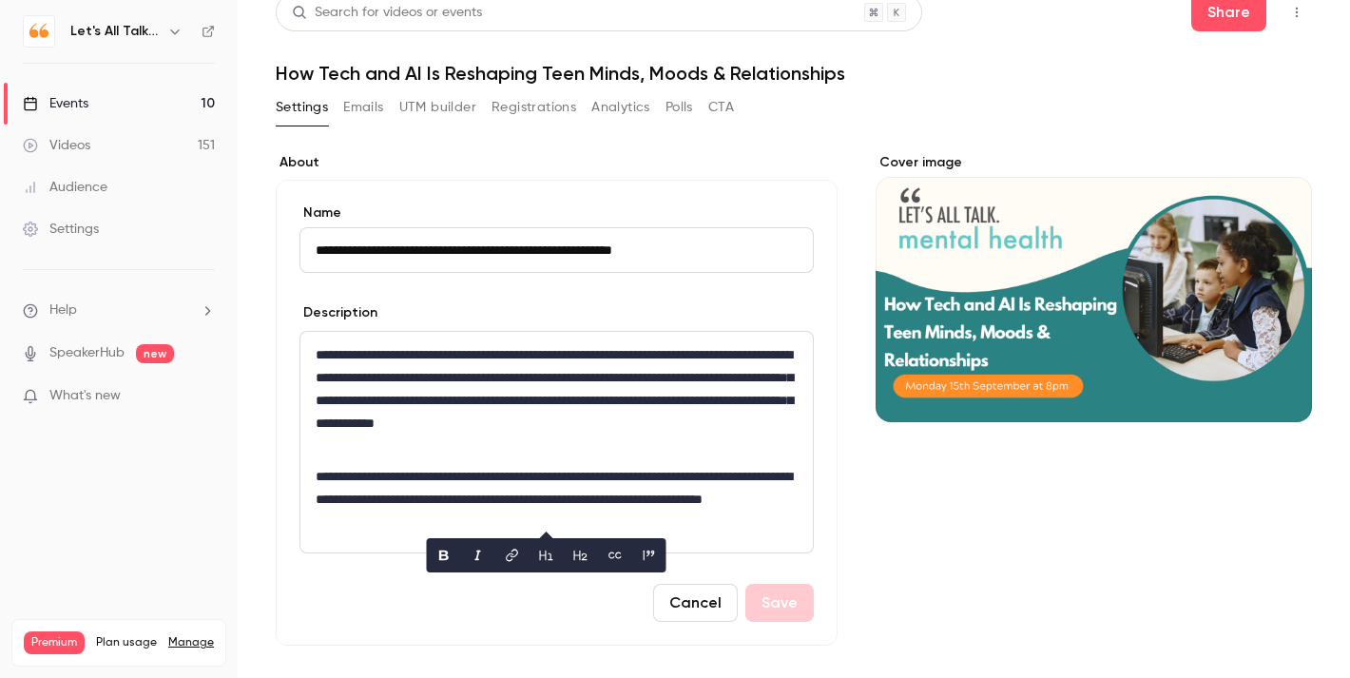
click at [623, 312] on div "Description" at bounding box center [556, 315] width 514 height 24
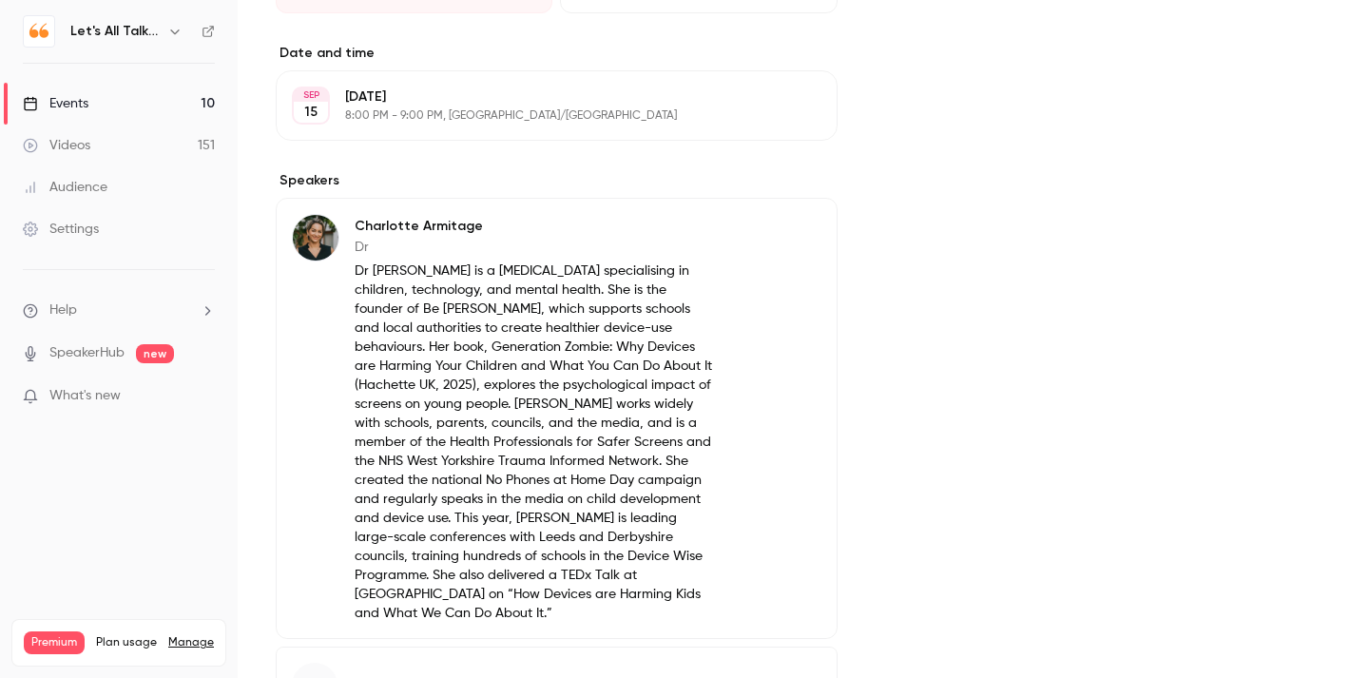
click at [550, 383] on p "Dr [PERSON_NAME] is a [MEDICAL_DATA] specialising in children, technology, and …" at bounding box center [533, 441] width 359 height 361
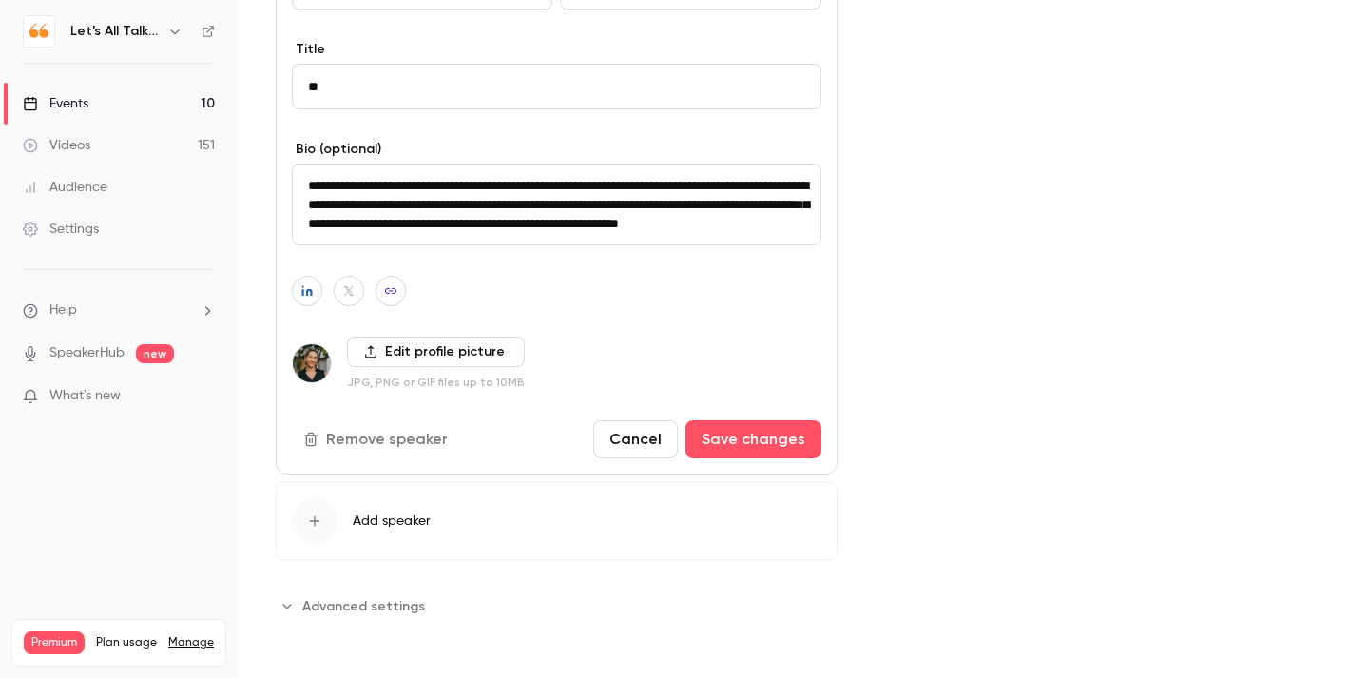
scroll to position [266, 0]
drag, startPoint x: 308, startPoint y: 184, endPoint x: 542, endPoint y: 276, distance: 251.0
click at [542, 276] on div "First name ********* Last name ******** Title ** Bio (optional) Edit profile pi…" at bounding box center [557, 199] width 562 height 550
click at [624, 222] on textarea "**********" at bounding box center [556, 204] width 529 height 82
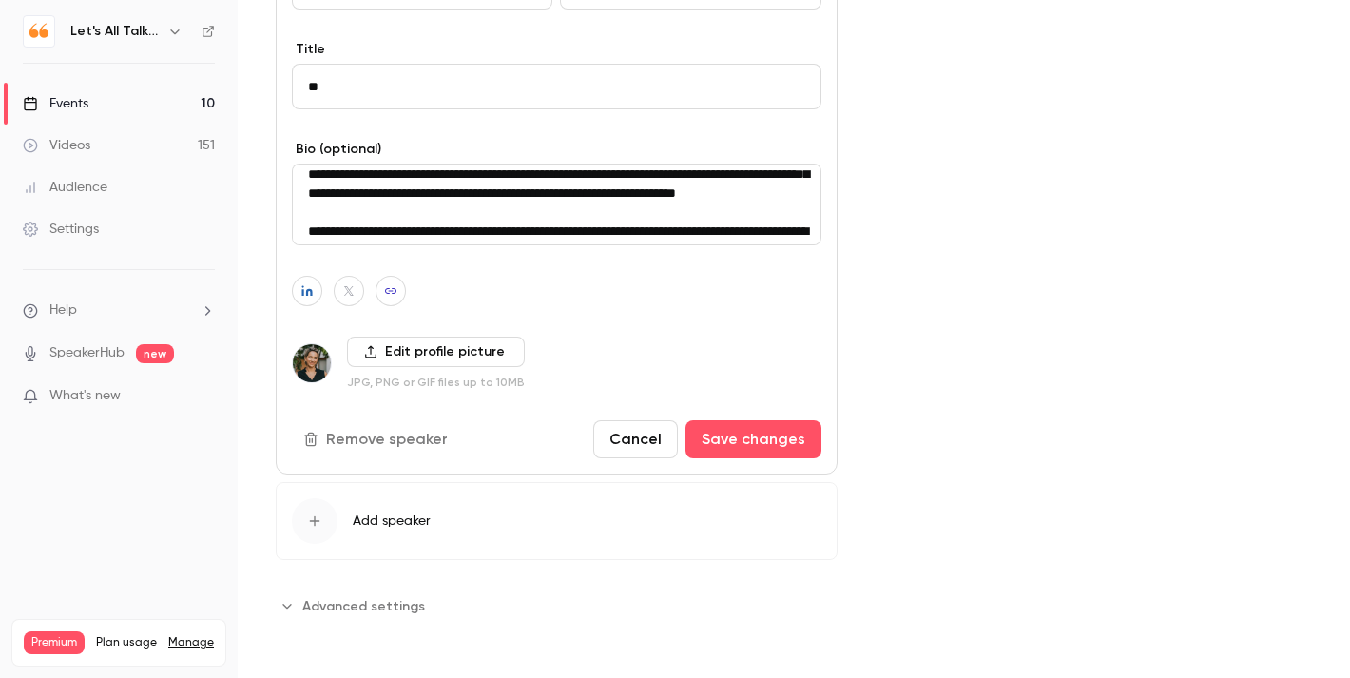
scroll to position [0, 0]
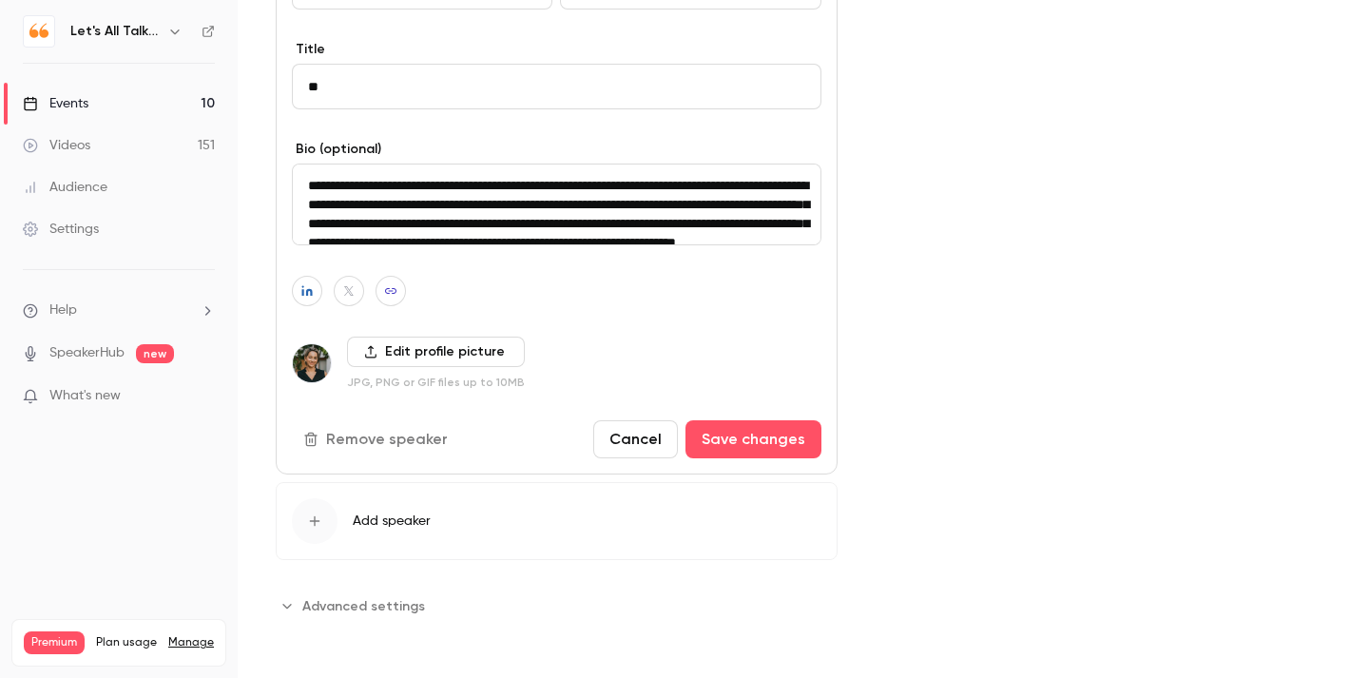
drag, startPoint x: 607, startPoint y: 227, endPoint x: 321, endPoint y: 148, distance: 296.7
click at [322, 148] on div "**********" at bounding box center [556, 192] width 529 height 105
